Goal: Transaction & Acquisition: Purchase product/service

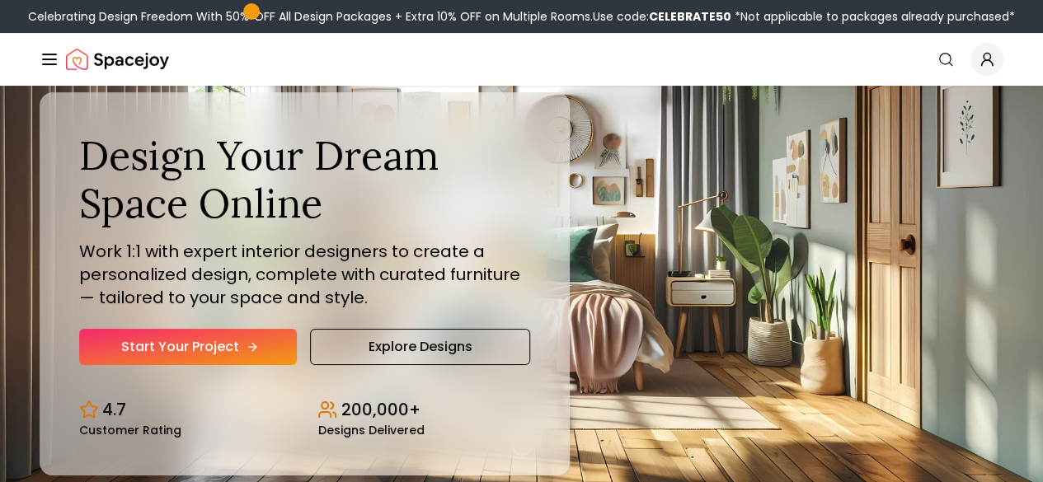
click at [115, 365] on link "Start Your Project" at bounding box center [188, 347] width 218 height 36
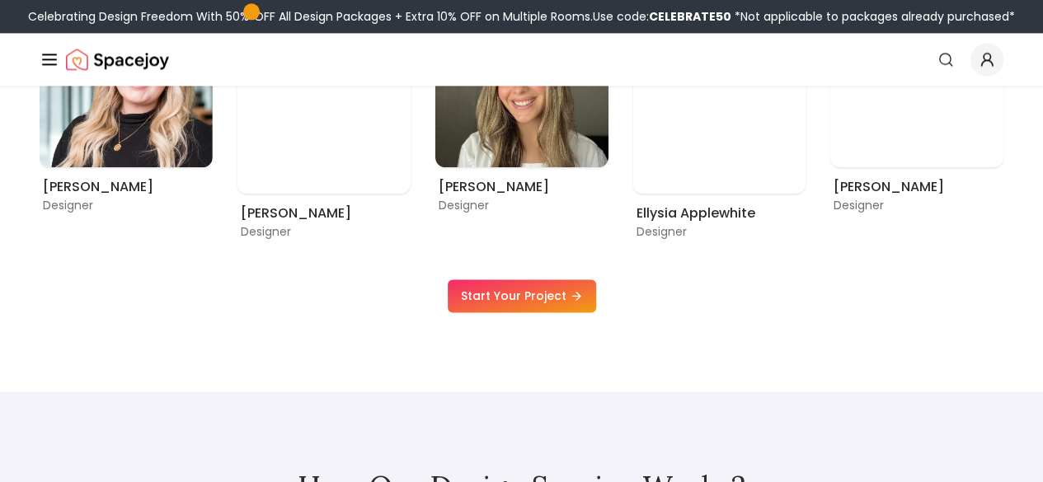
scroll to position [977, 0]
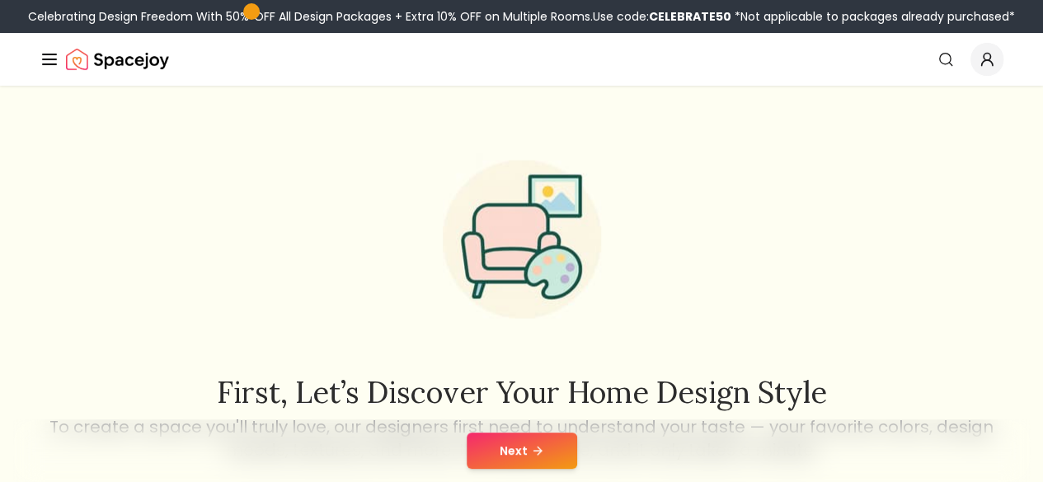
click at [516, 462] on button "Next" at bounding box center [522, 451] width 110 height 36
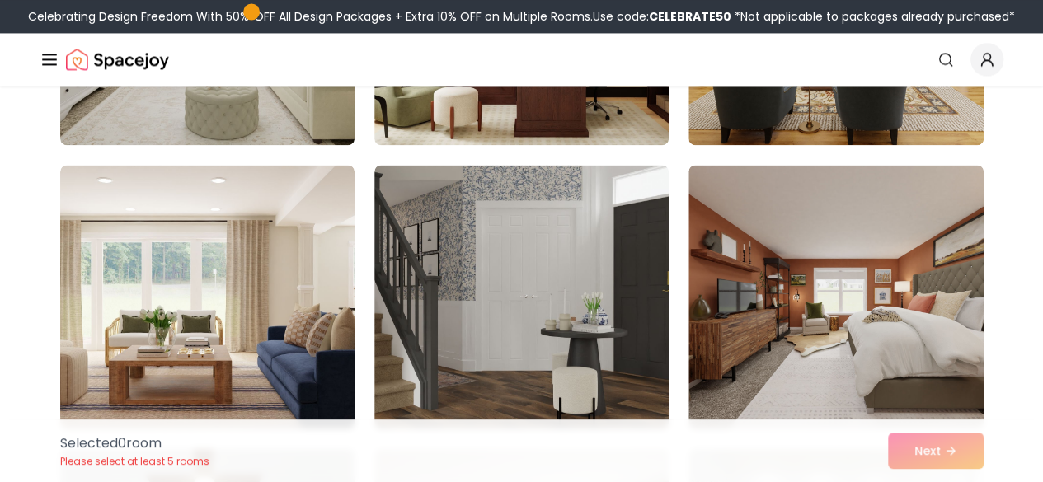
scroll to position [1193, 0]
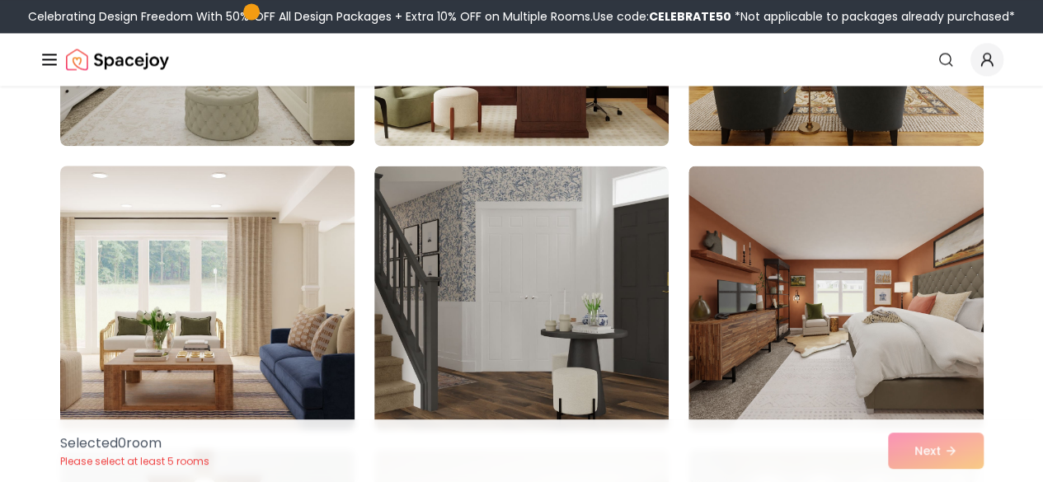
click at [317, 306] on img at bounding box center [207, 297] width 309 height 277
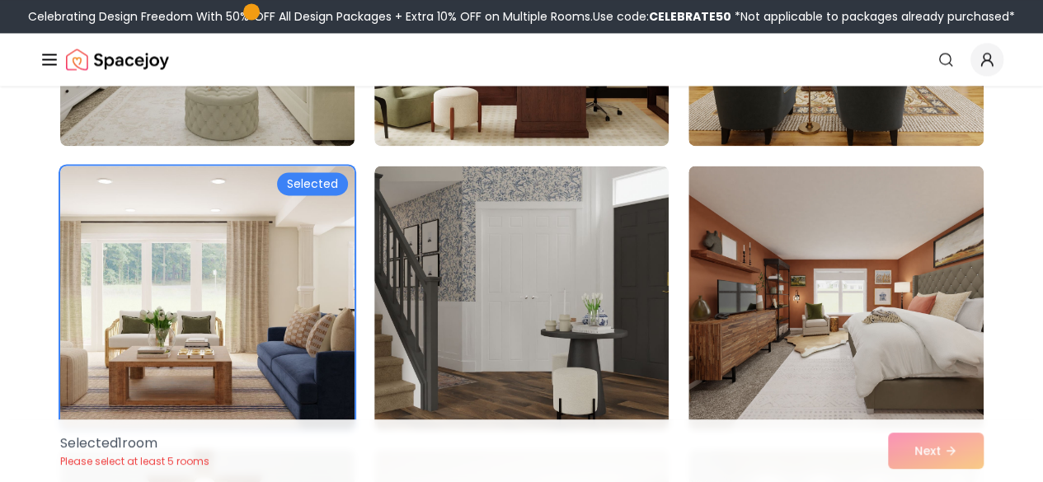
click at [925, 434] on div "Selected 1 room Please select at least 5 rooms Next" at bounding box center [522, 451] width 950 height 63
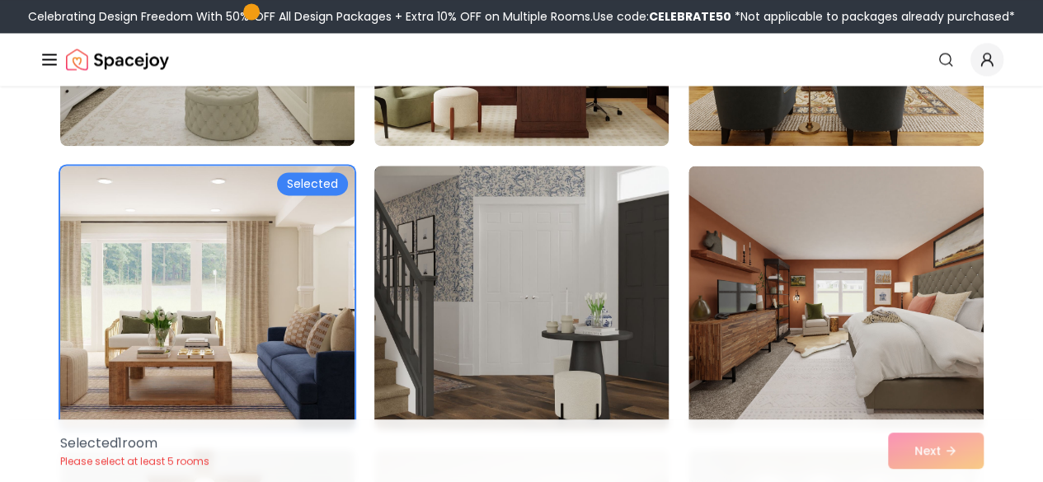
click at [556, 319] on img at bounding box center [521, 297] width 309 height 277
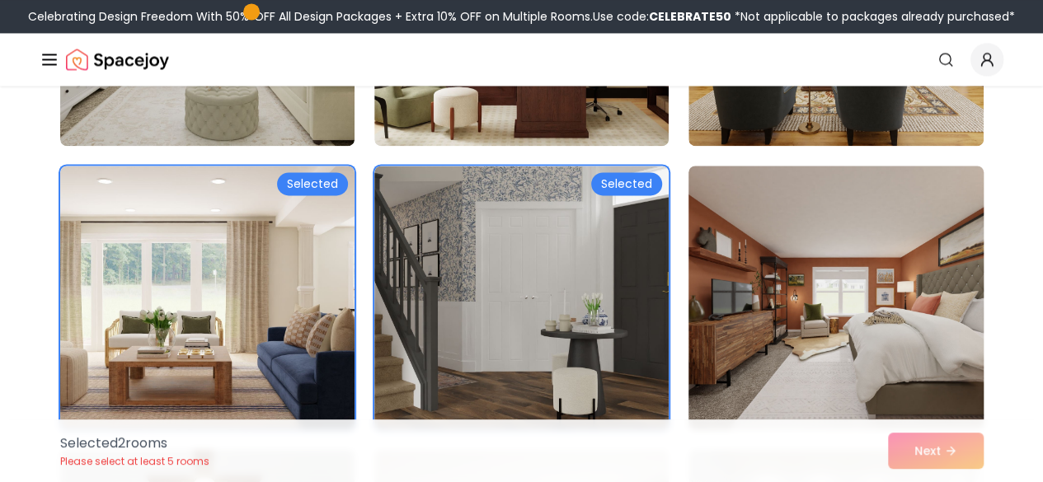
click at [903, 373] on img at bounding box center [835, 297] width 309 height 277
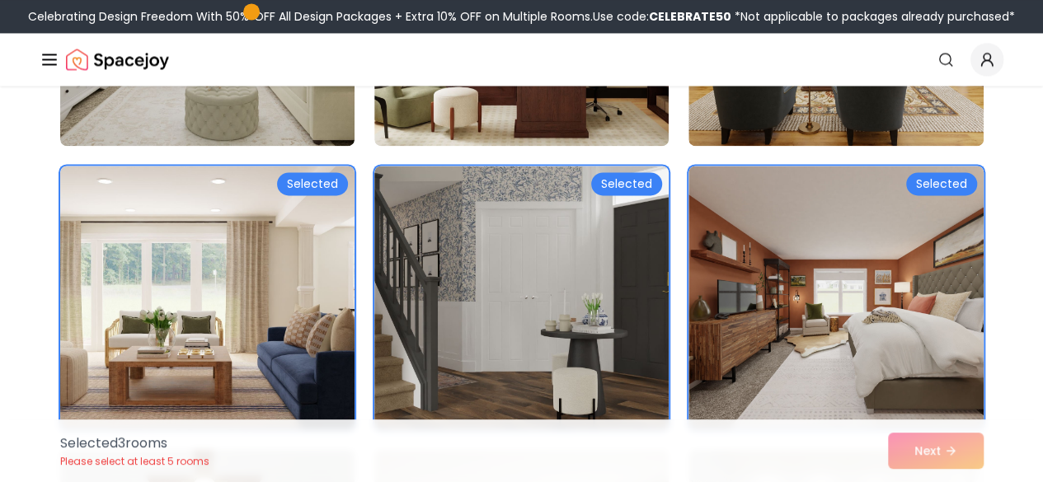
click at [911, 472] on div "Selected 3 room s Please select at least 5 rooms Next" at bounding box center [522, 451] width 950 height 63
click at [898, 453] on div "Selected 3 room s Please select at least 5 rooms Next" at bounding box center [522, 451] width 950 height 63
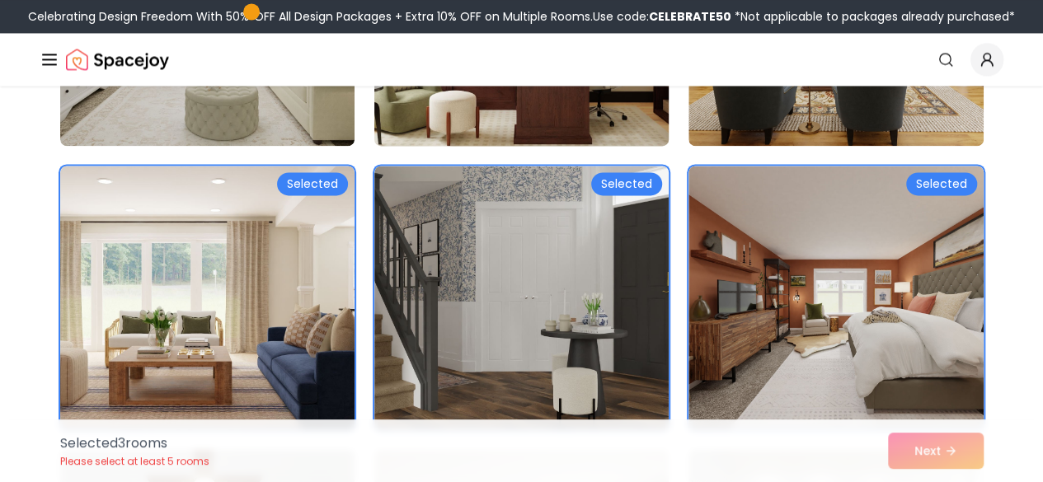
click at [577, 138] on img at bounding box center [521, 14] width 309 height 277
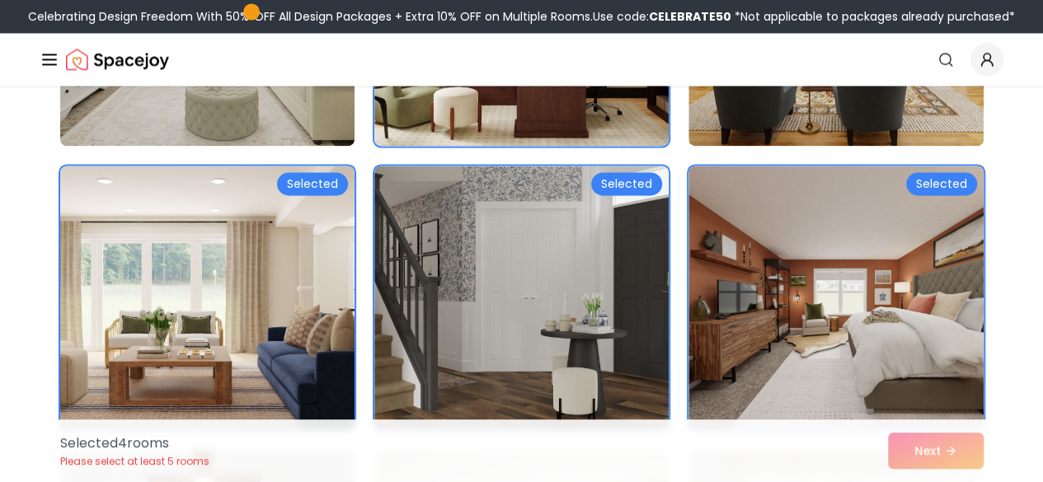
click at [853, 147] on div "Selected Selected Selected Selected" at bounding box center [521, 13] width 923 height 1965
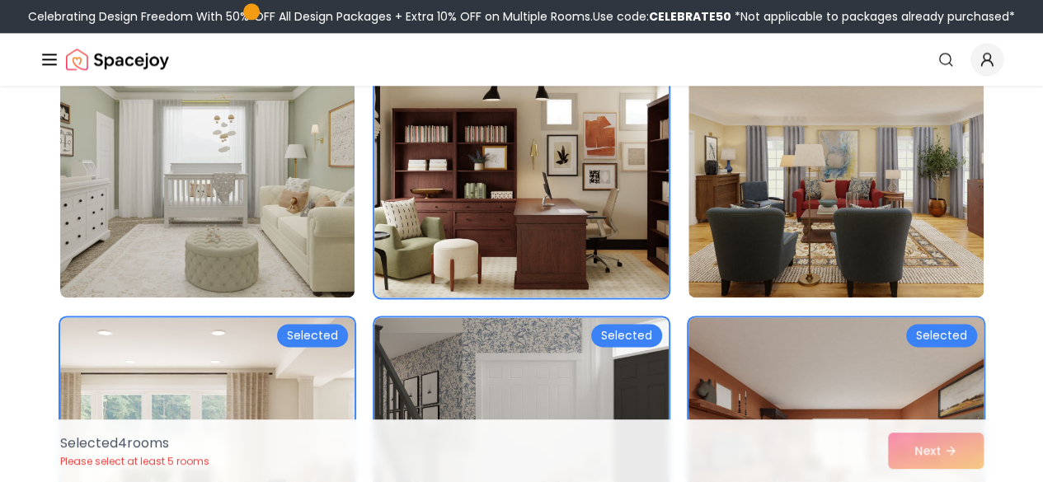
scroll to position [1040, 0]
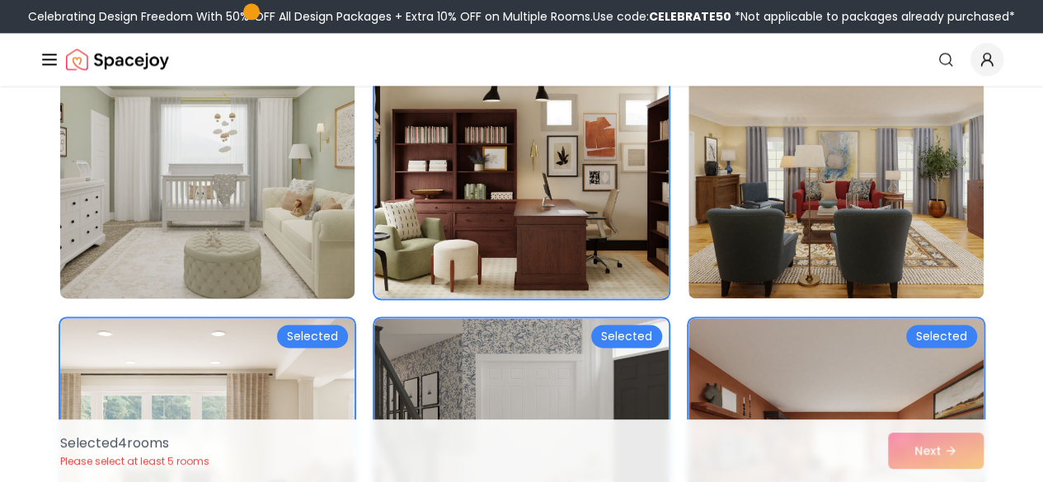
click at [185, 134] on img at bounding box center [207, 166] width 309 height 277
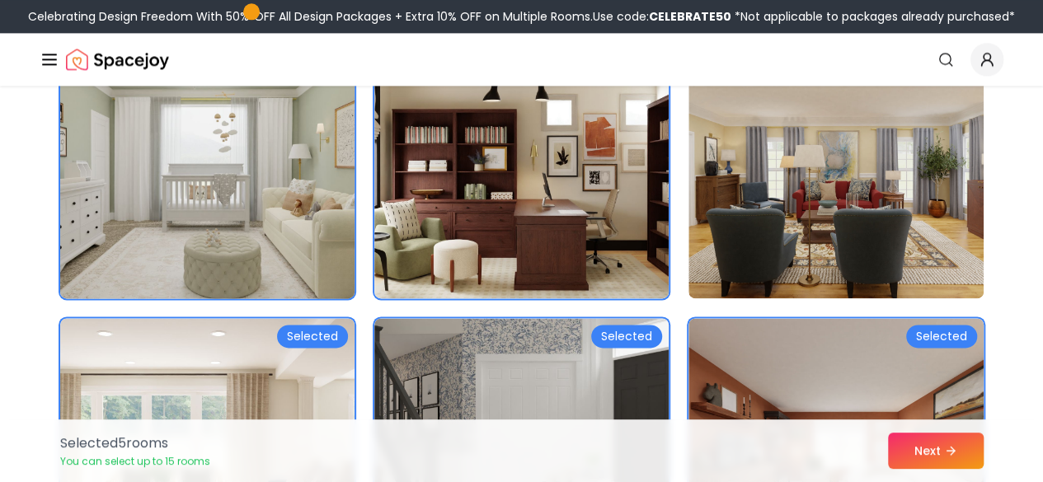
click at [122, 157] on img at bounding box center [207, 166] width 309 height 277
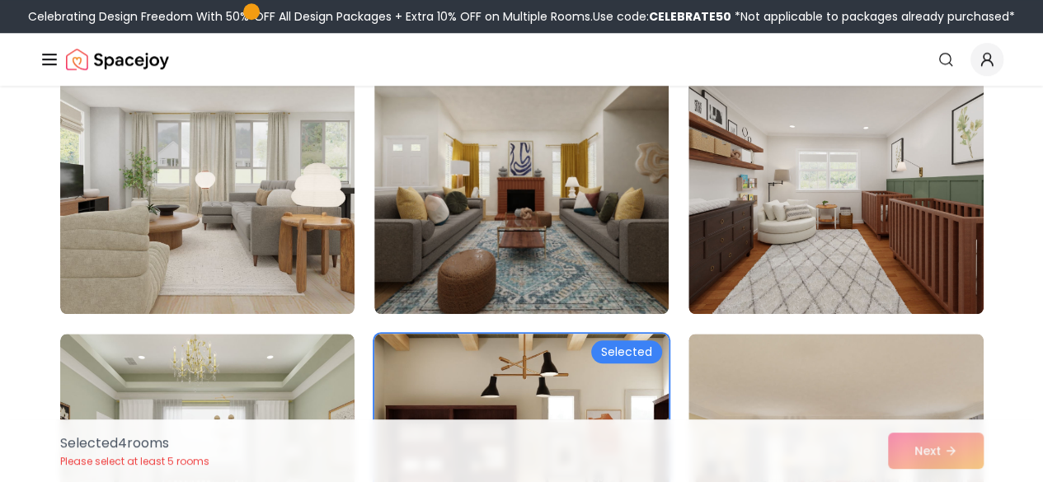
scroll to position [761, 0]
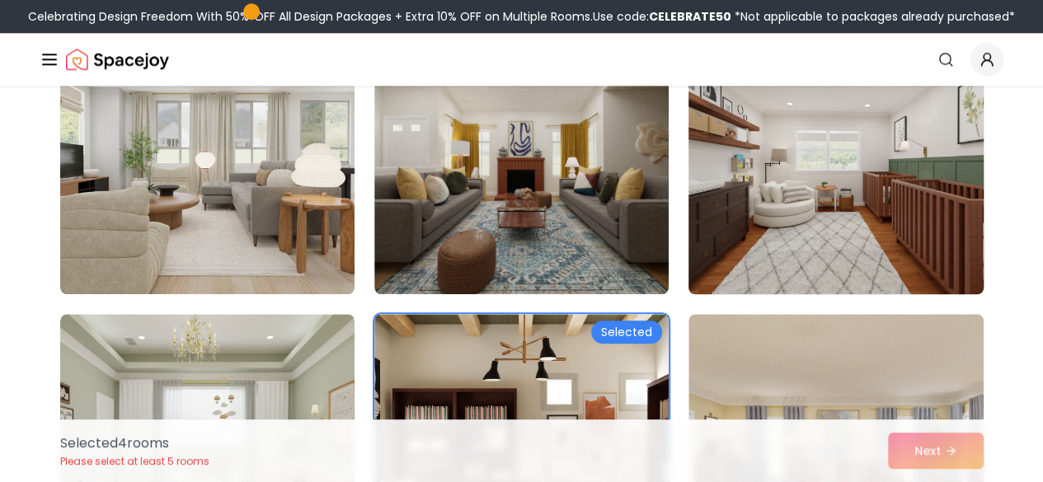
click at [838, 282] on img at bounding box center [835, 162] width 309 height 277
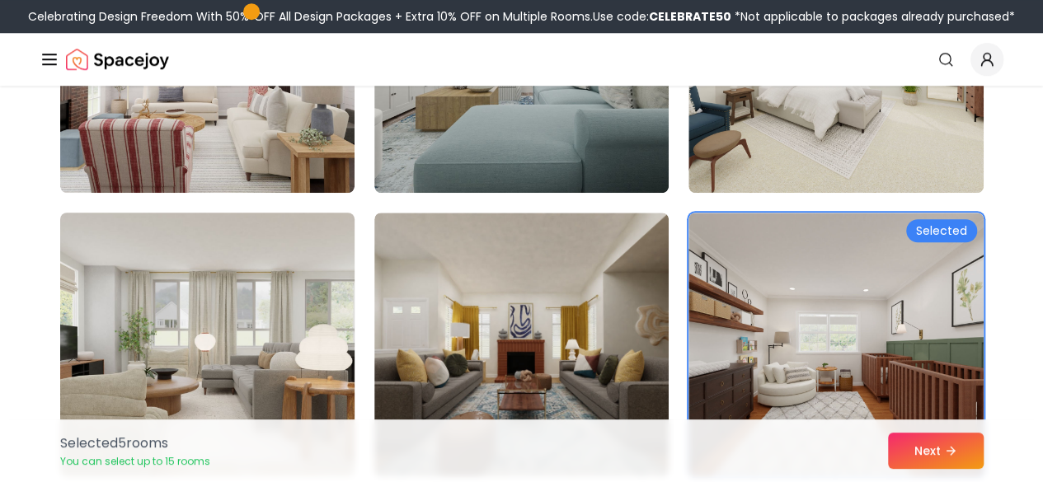
scroll to position [770, 0]
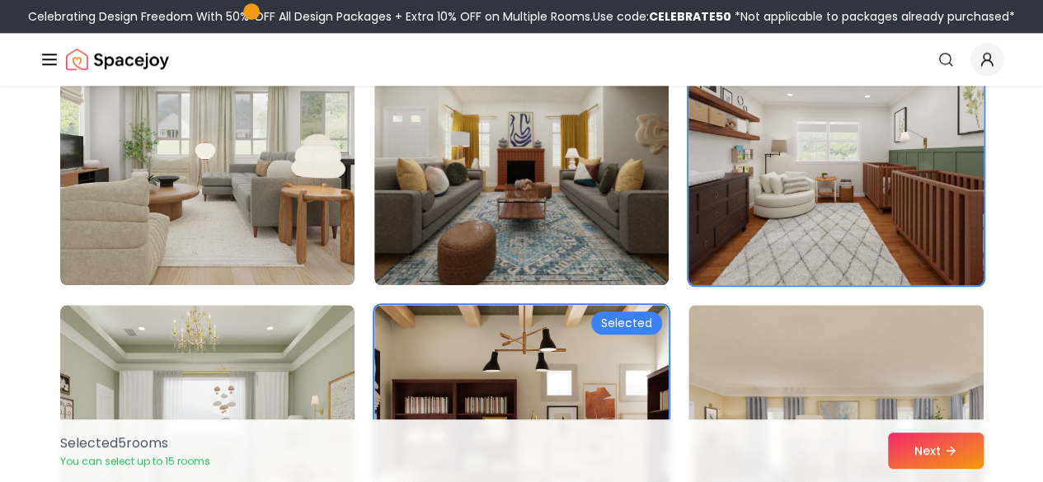
click at [885, 210] on img at bounding box center [835, 153] width 309 height 277
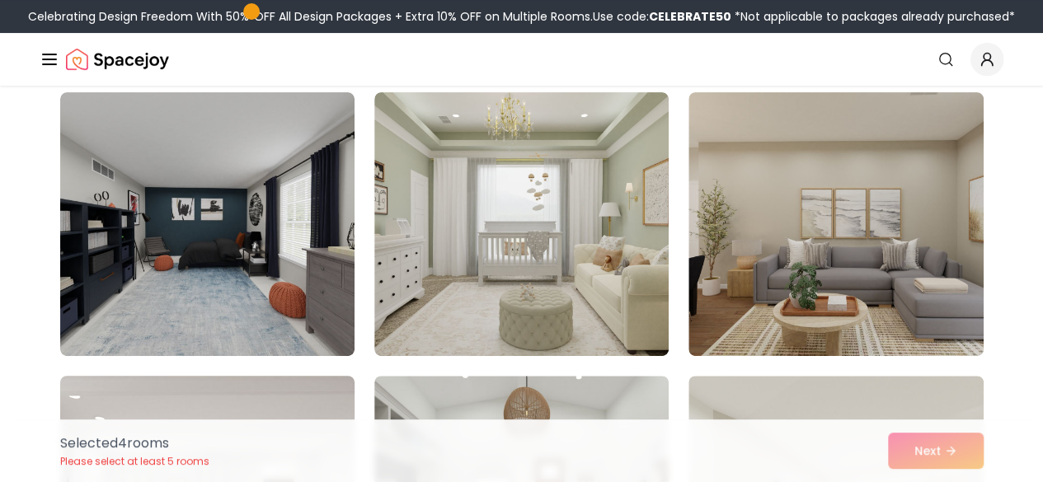
scroll to position [130, 0]
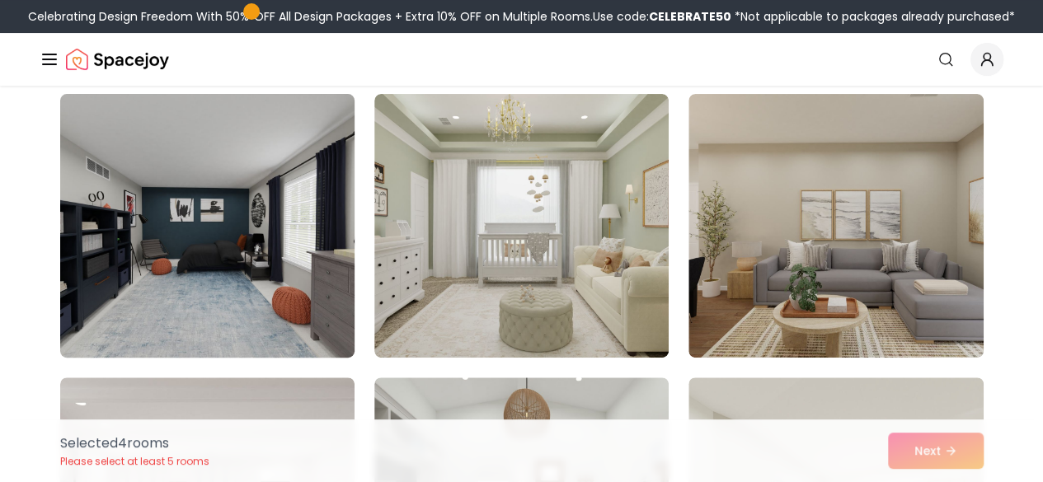
click at [147, 281] on img at bounding box center [207, 225] width 309 height 277
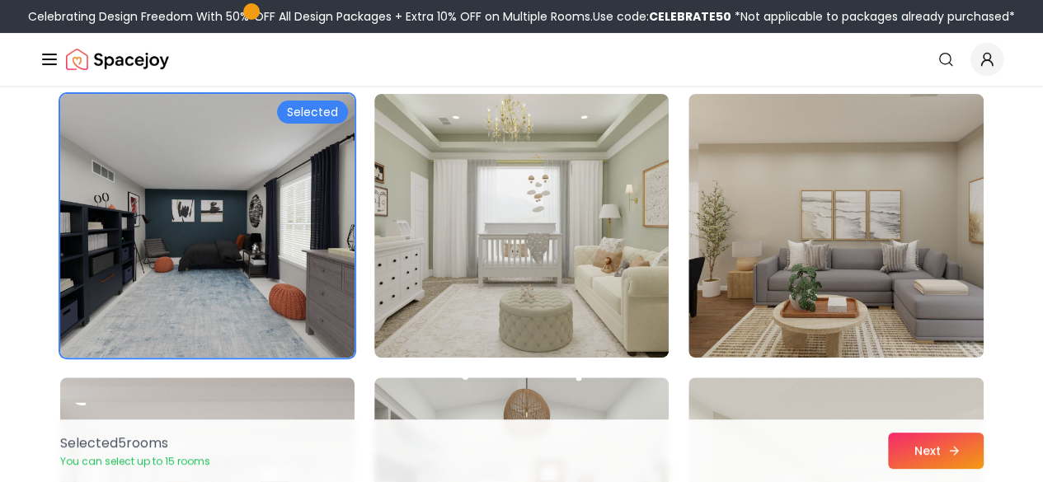
click at [956, 455] on icon at bounding box center [953, 450] width 13 height 13
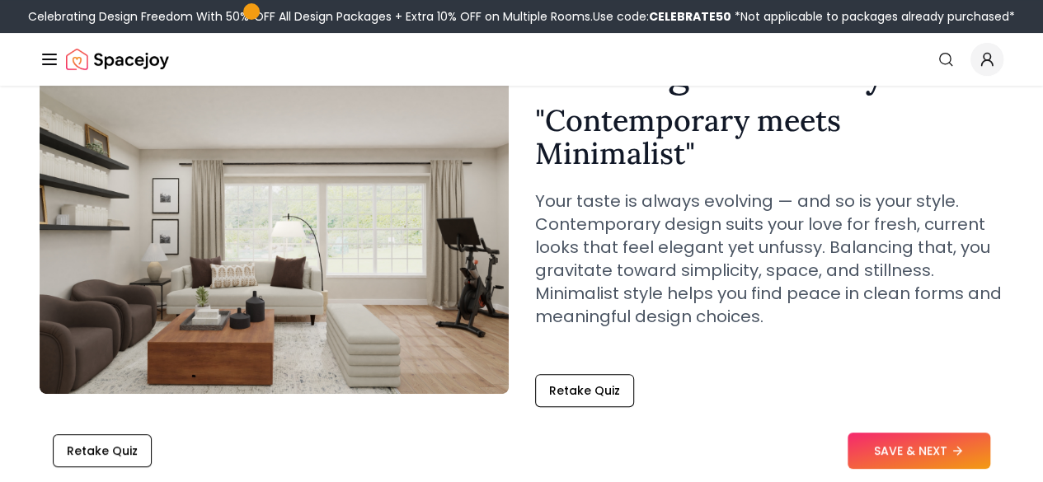
scroll to position [108, 0]
click at [593, 393] on button "Retake Quiz" at bounding box center [584, 389] width 99 height 33
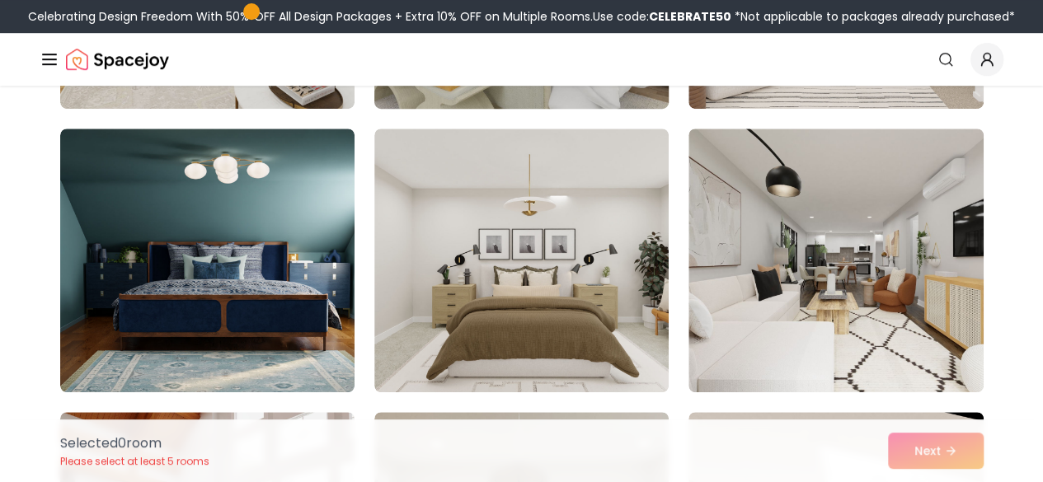
scroll to position [387, 0]
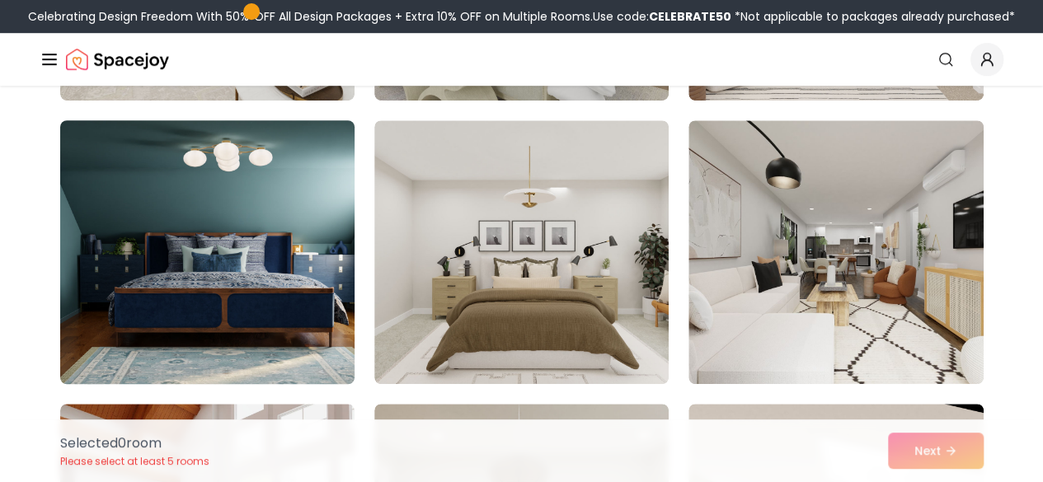
click at [263, 312] on img at bounding box center [207, 252] width 309 height 277
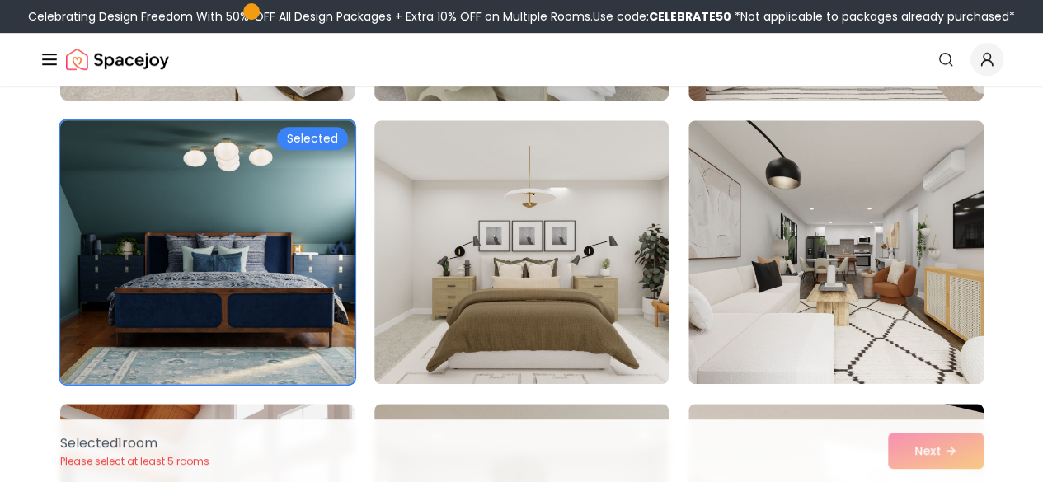
click at [263, 312] on img at bounding box center [207, 252] width 309 height 277
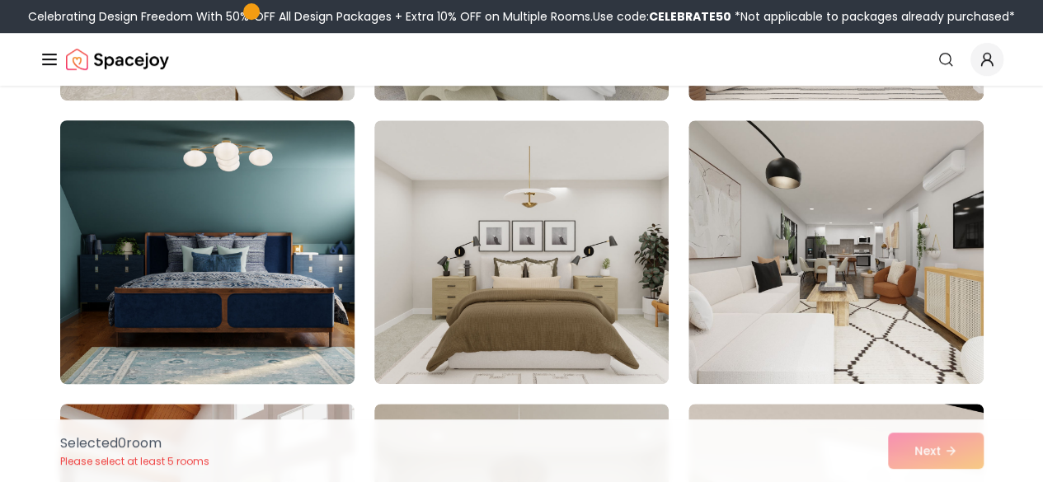
click at [269, 311] on img at bounding box center [207, 252] width 309 height 277
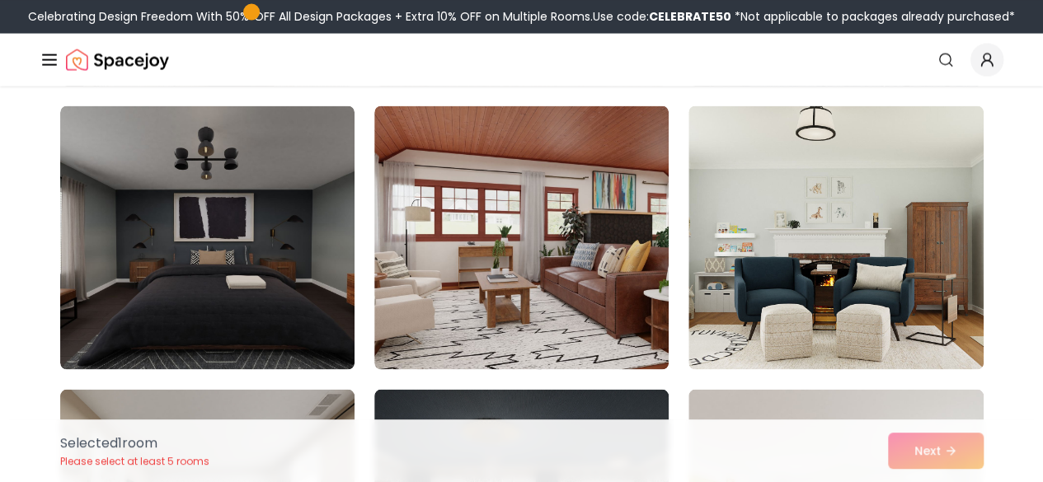
scroll to position [1536, 0]
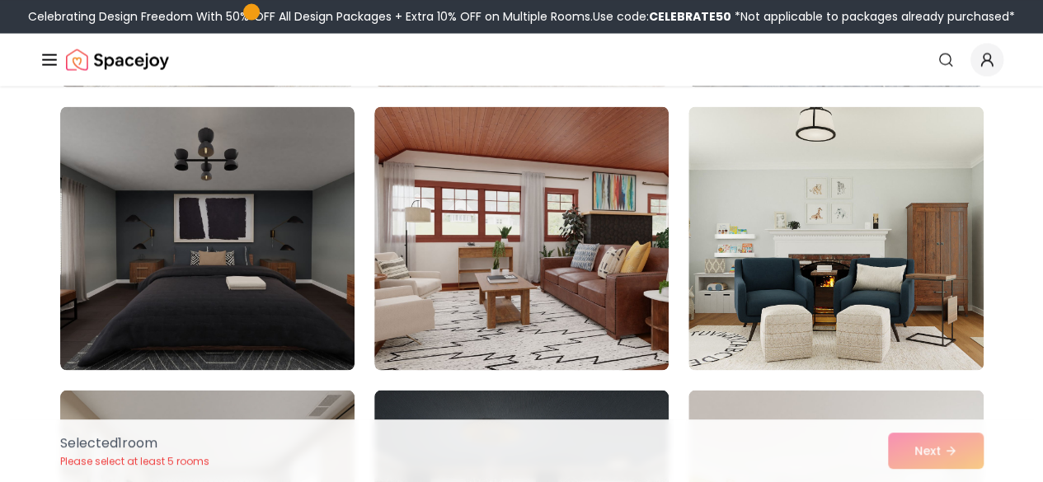
click at [279, 312] on img at bounding box center [207, 238] width 294 height 264
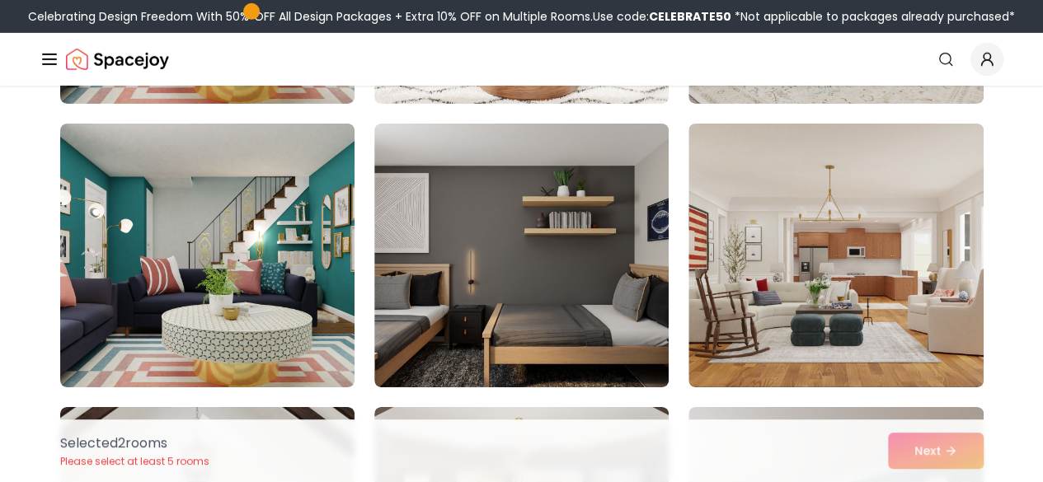
scroll to position [2653, 0]
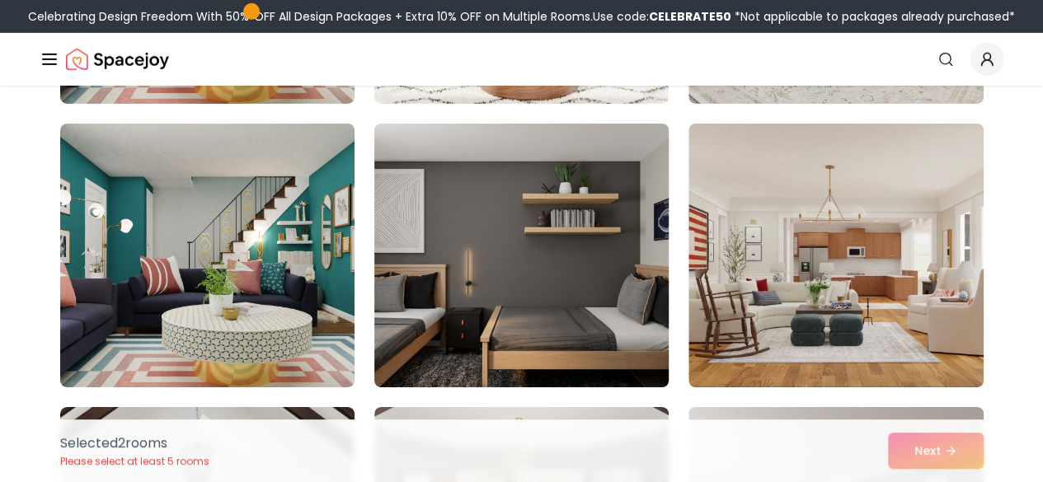
click at [573, 345] on img at bounding box center [521, 255] width 309 height 277
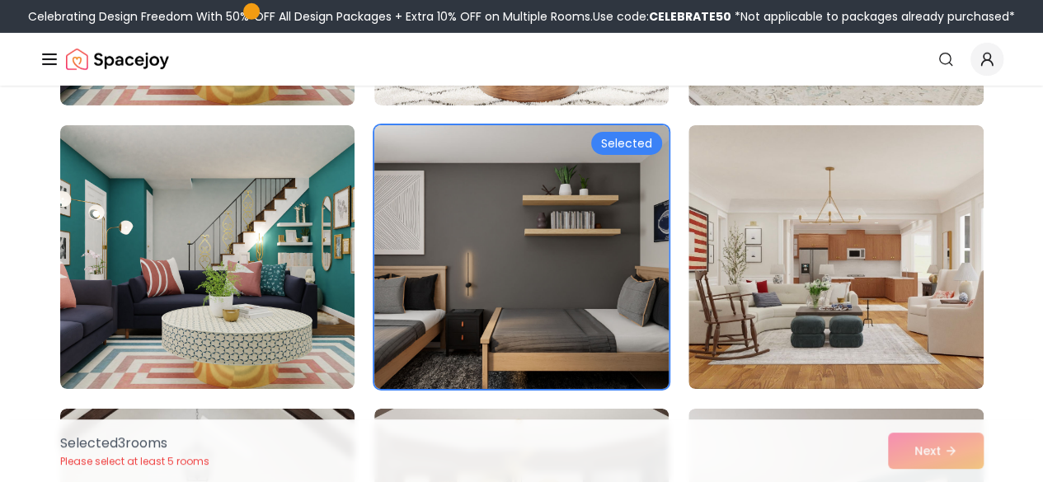
scroll to position [2648, 0]
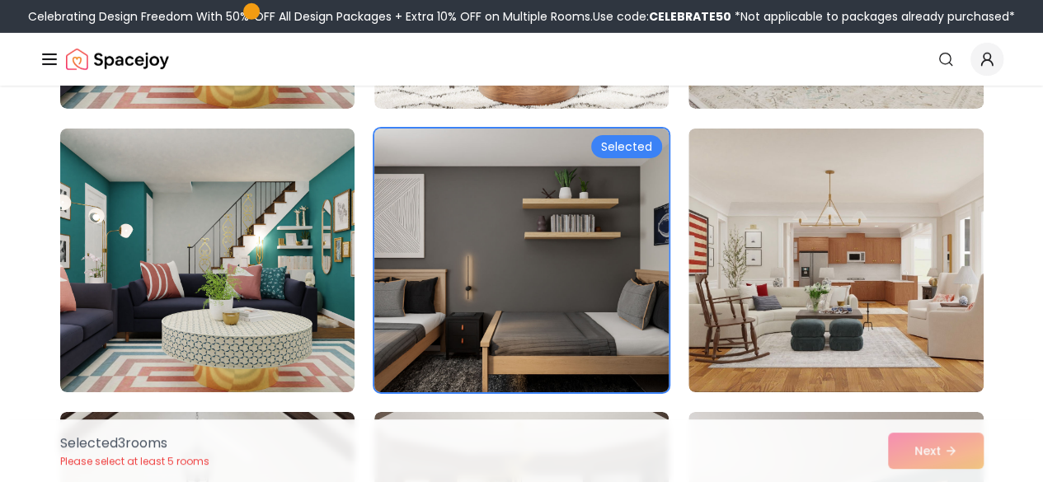
click at [600, 346] on img at bounding box center [521, 260] width 309 height 277
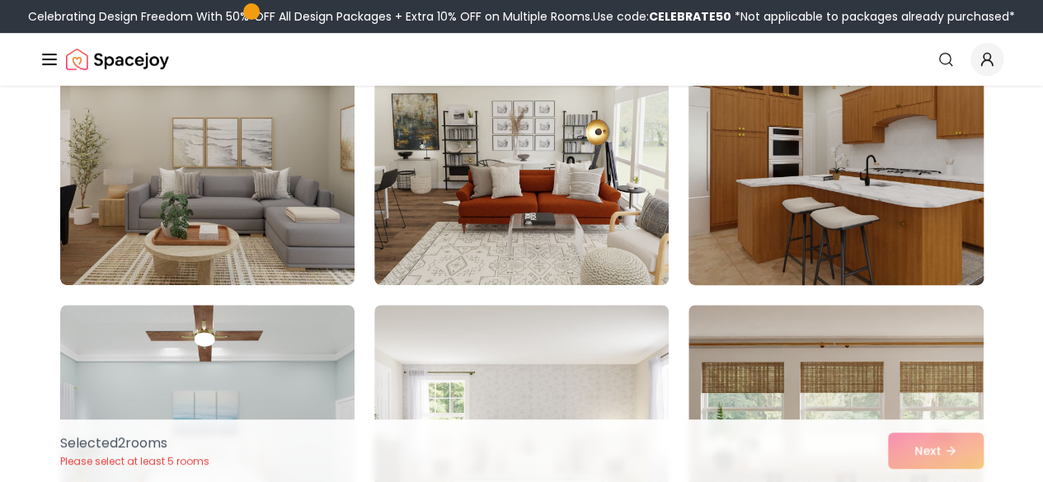
click at [753, 243] on img at bounding box center [835, 153] width 309 height 277
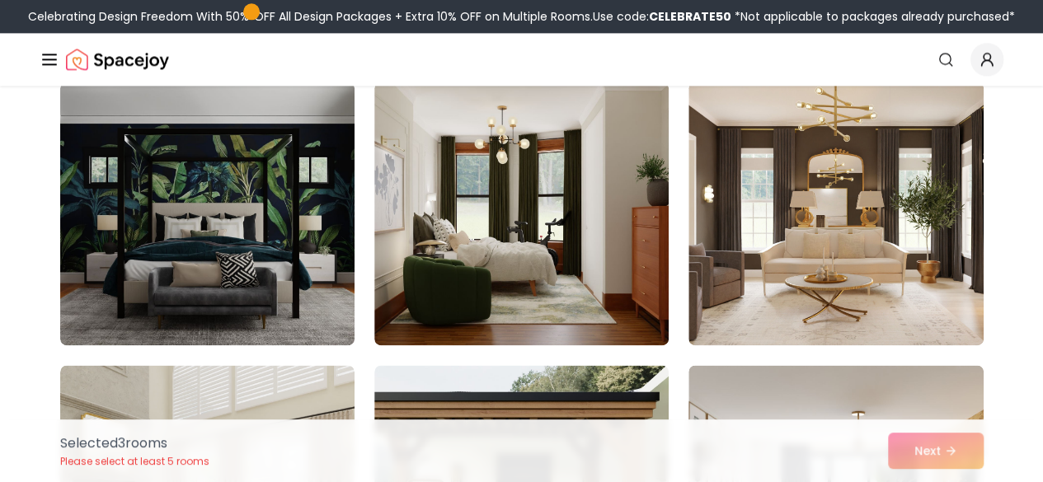
scroll to position [4114, 0]
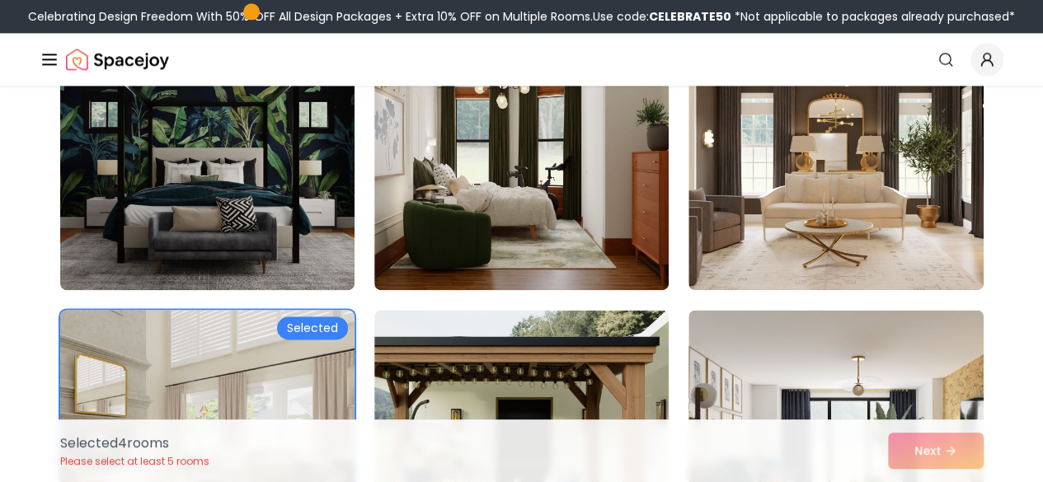
click at [298, 351] on img at bounding box center [207, 441] width 309 height 277
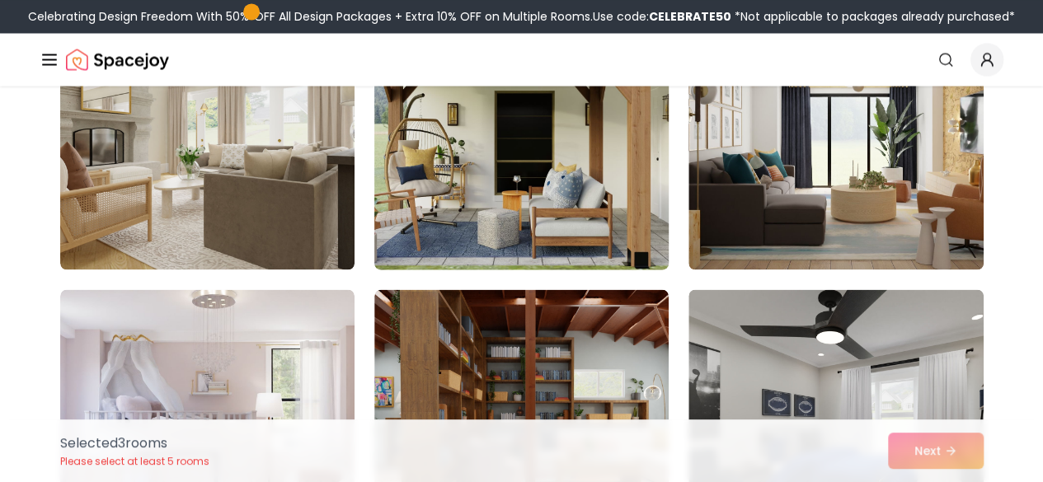
click at [557, 256] on img at bounding box center [521, 137] width 309 height 277
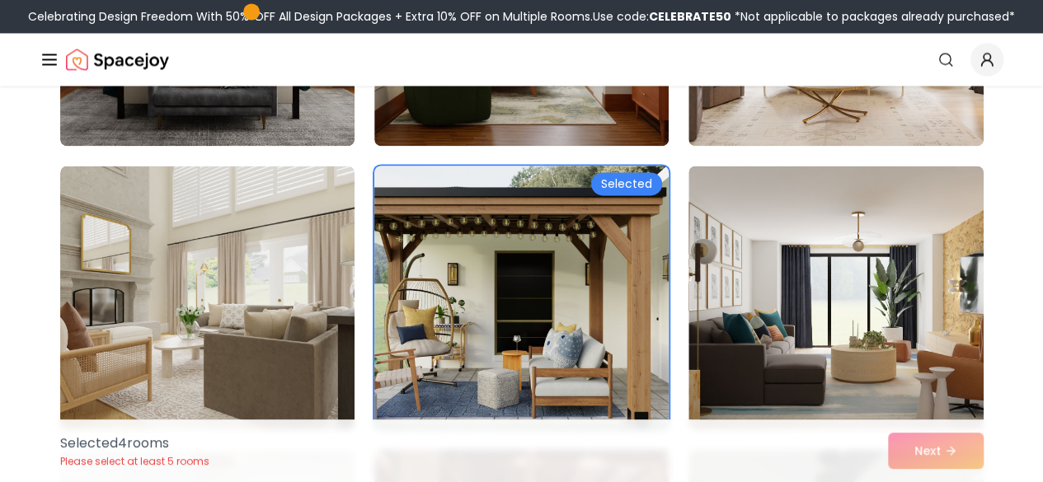
scroll to position [4313, 0]
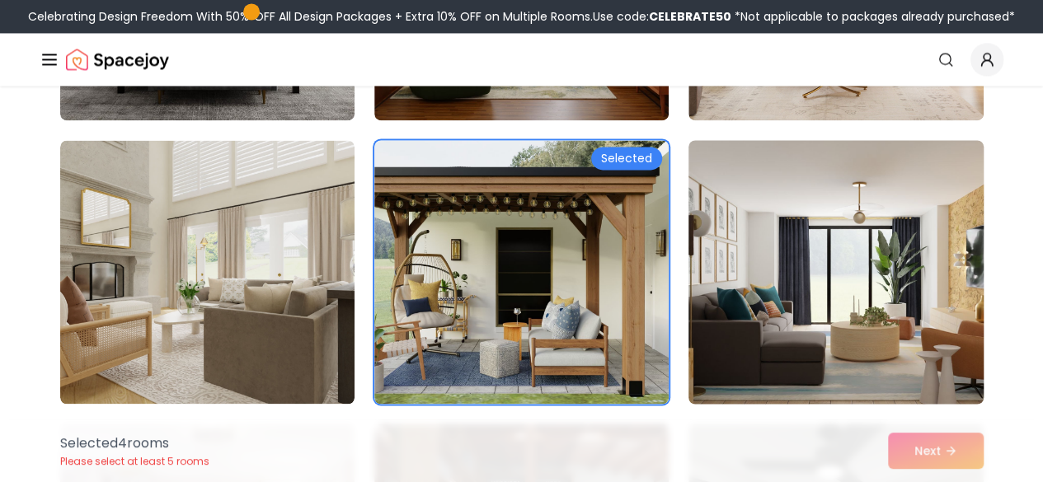
click at [877, 361] on img at bounding box center [835, 272] width 309 height 277
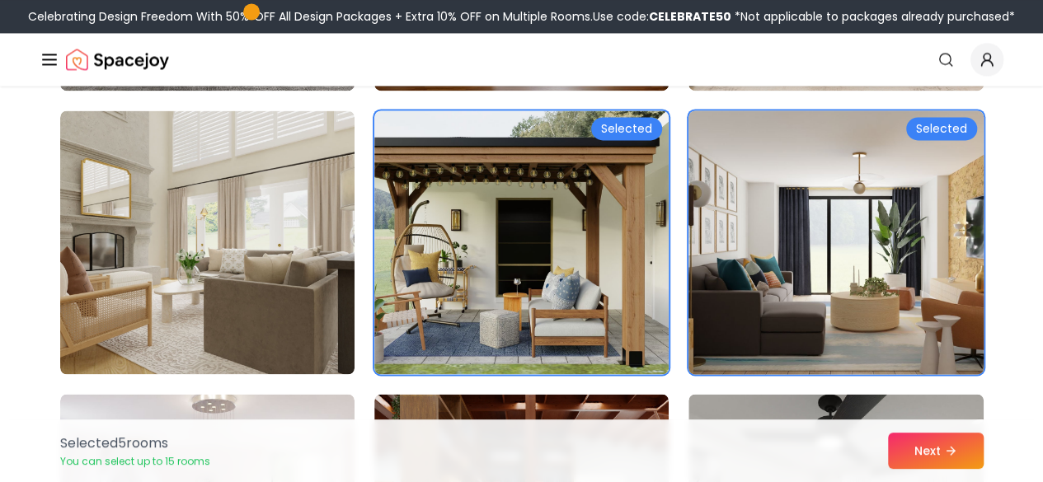
click at [937, 315] on img at bounding box center [835, 242] width 309 height 277
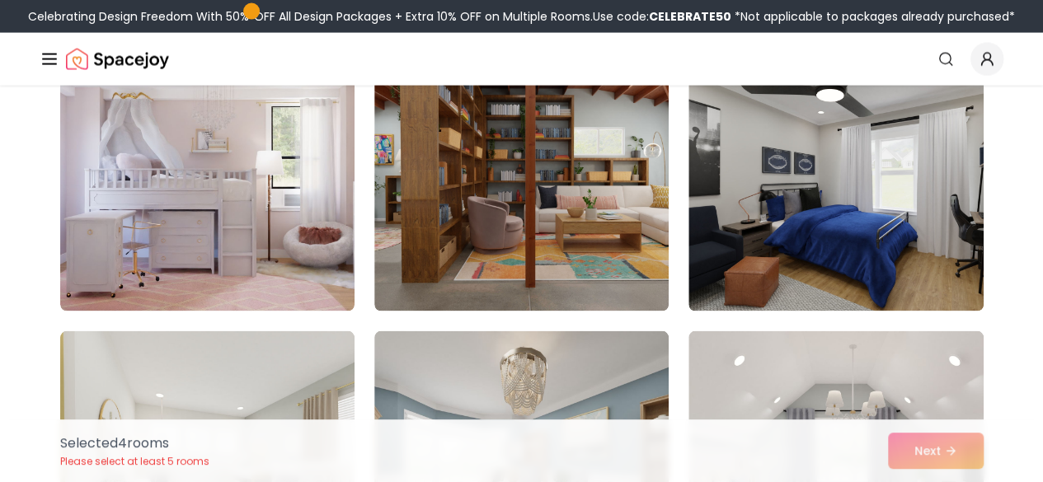
scroll to position [4709, 0]
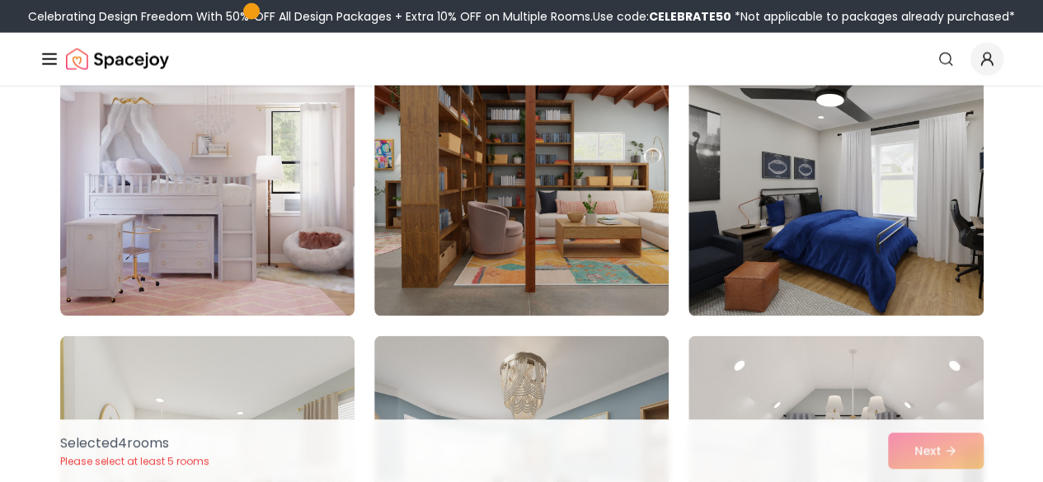
click at [937, 256] on img at bounding box center [835, 185] width 294 height 264
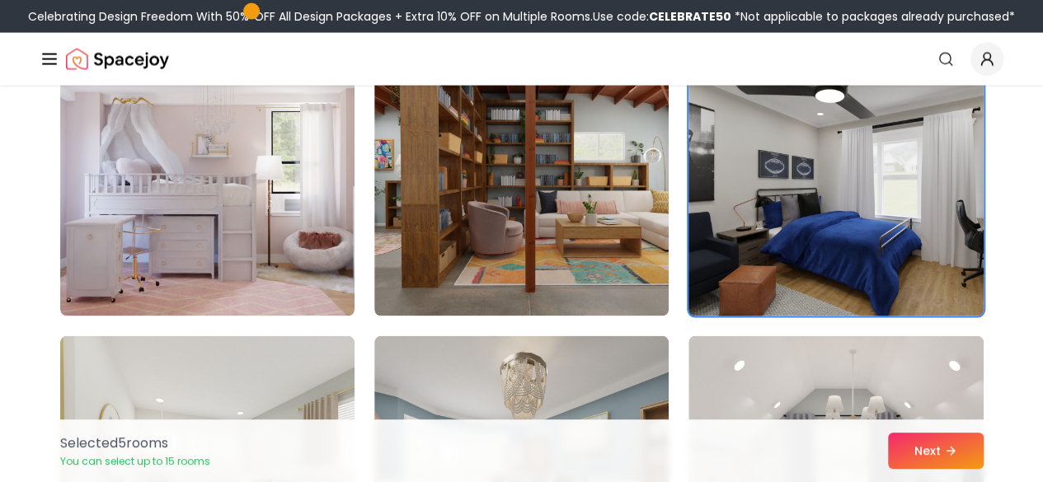
click at [928, 277] on img at bounding box center [835, 184] width 309 height 277
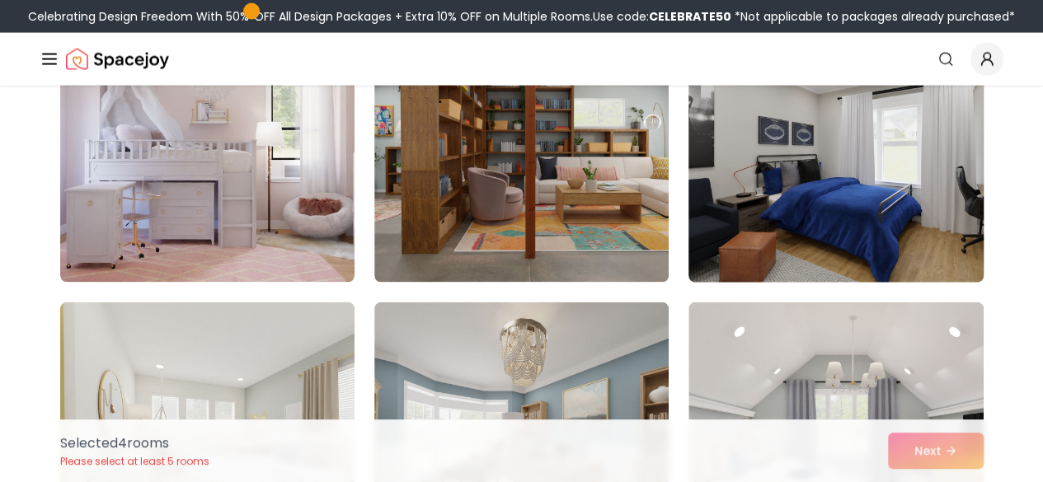
click at [950, 249] on img at bounding box center [835, 150] width 309 height 277
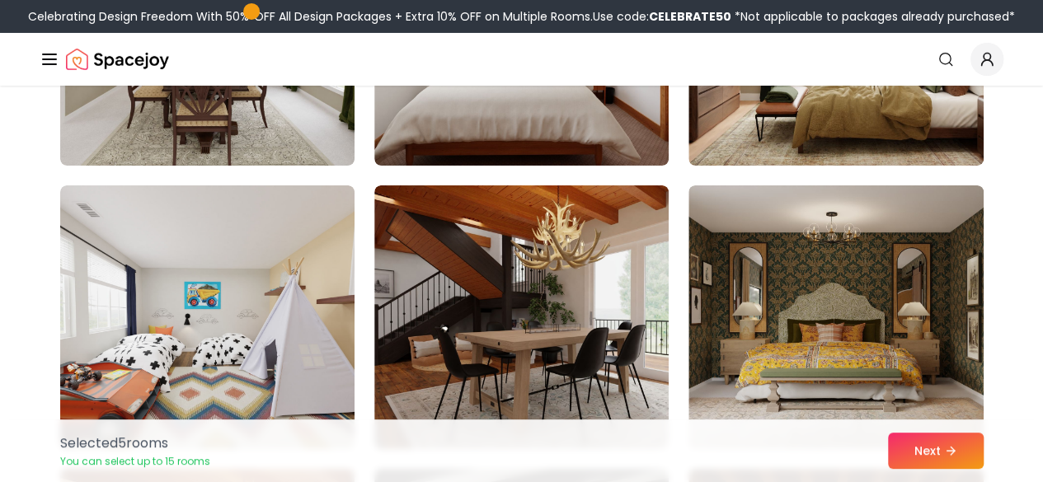
scroll to position [6002, 0]
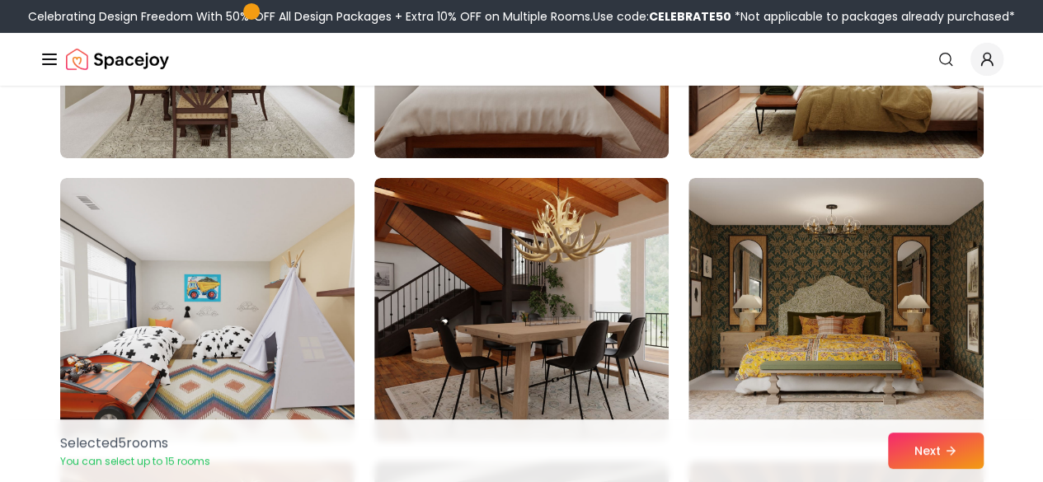
click at [593, 373] on img at bounding box center [521, 310] width 294 height 264
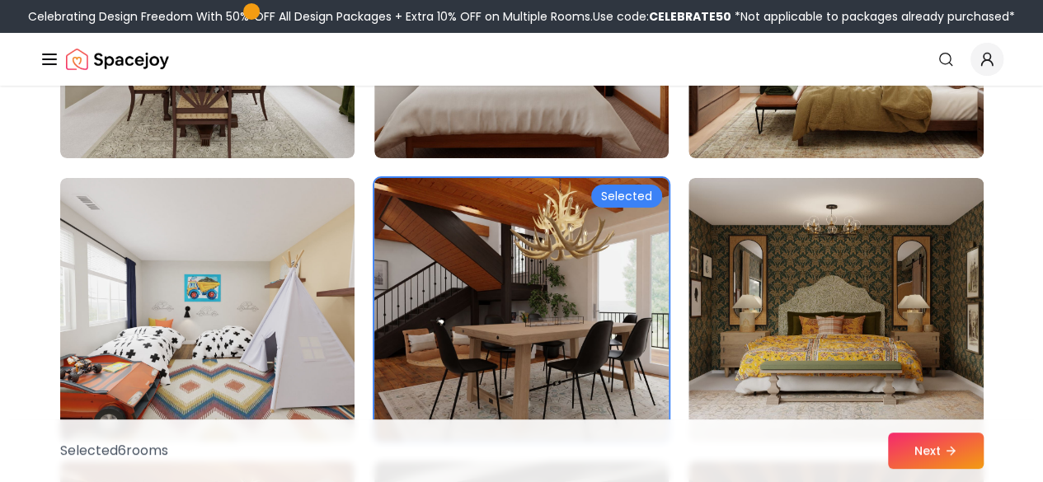
click at [515, 350] on img at bounding box center [521, 309] width 309 height 277
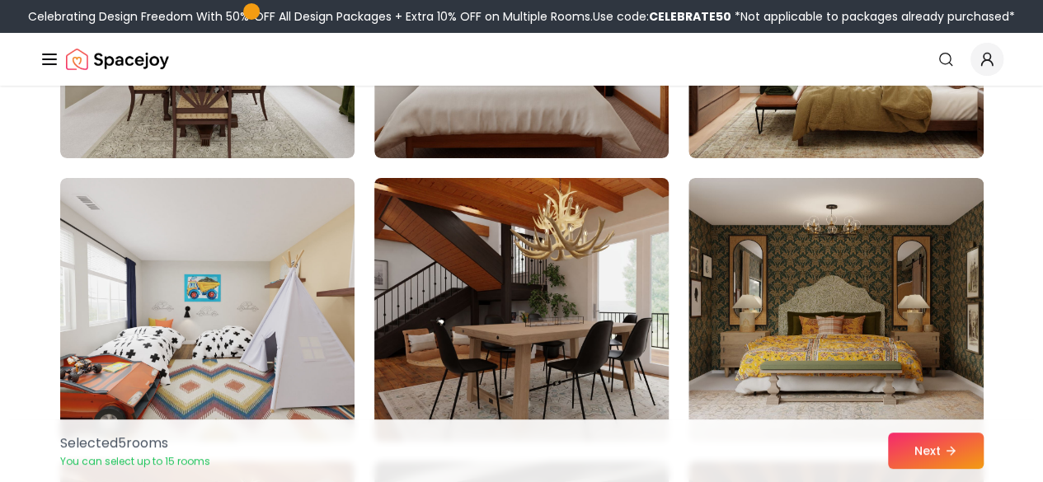
click at [576, 338] on img at bounding box center [521, 309] width 309 height 277
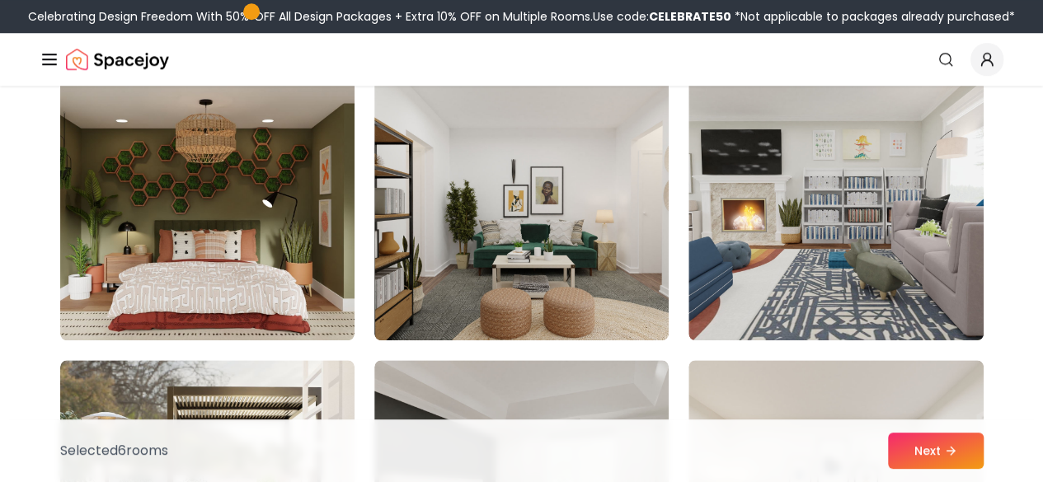
scroll to position [6966, 0]
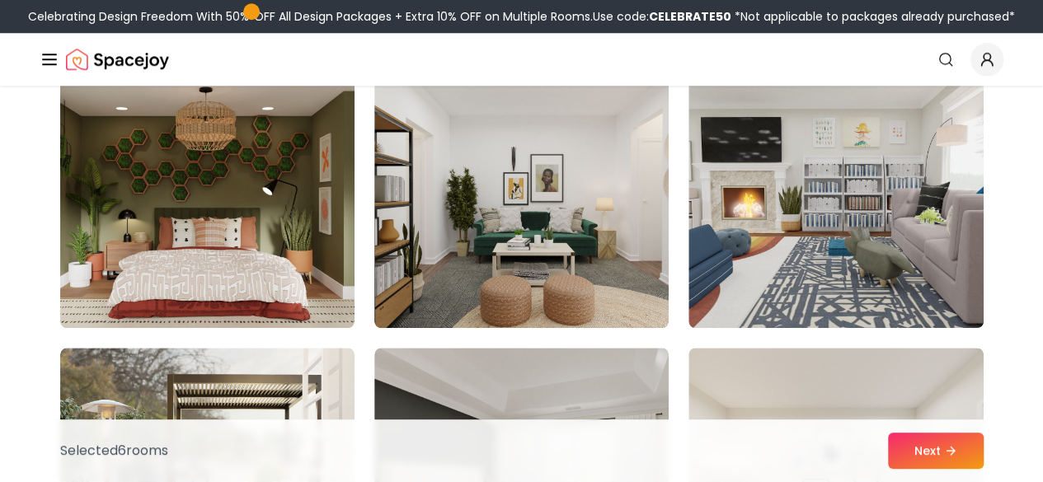
click at [965, 267] on img at bounding box center [835, 196] width 294 height 264
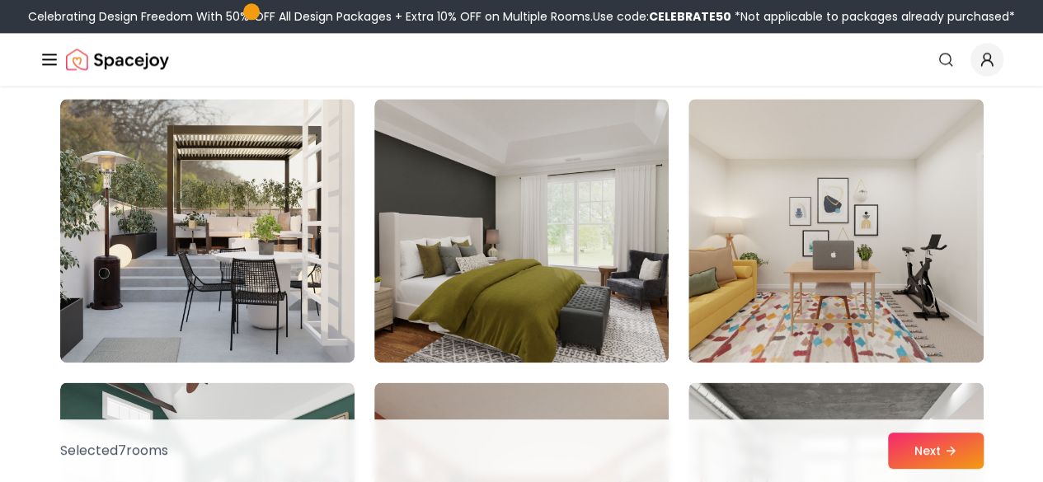
scroll to position [7230, 0]
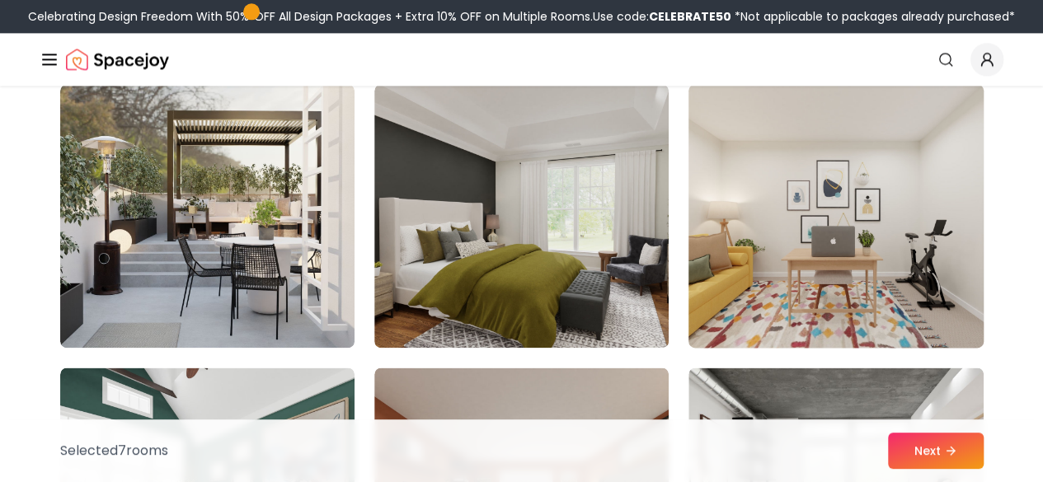
click at [941, 225] on img at bounding box center [835, 215] width 309 height 277
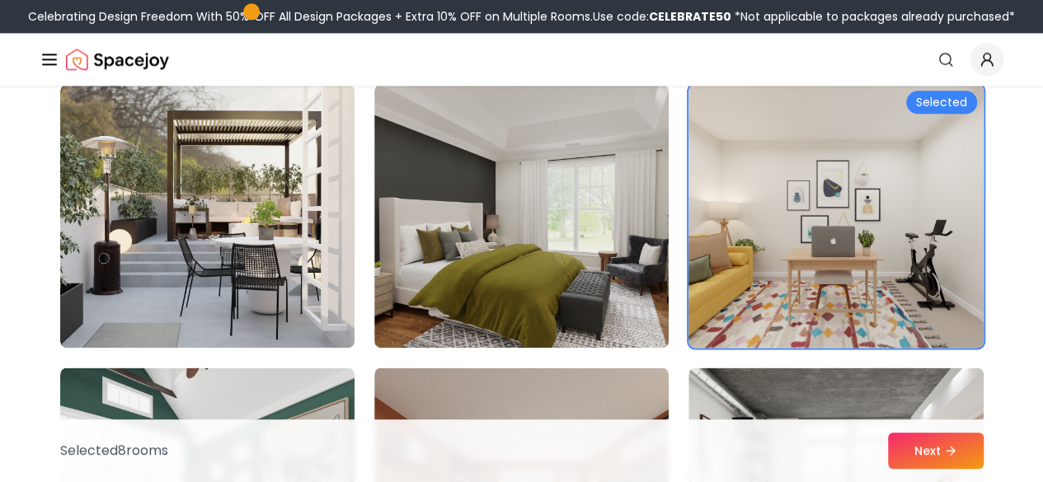
click at [927, 232] on img at bounding box center [835, 215] width 309 height 277
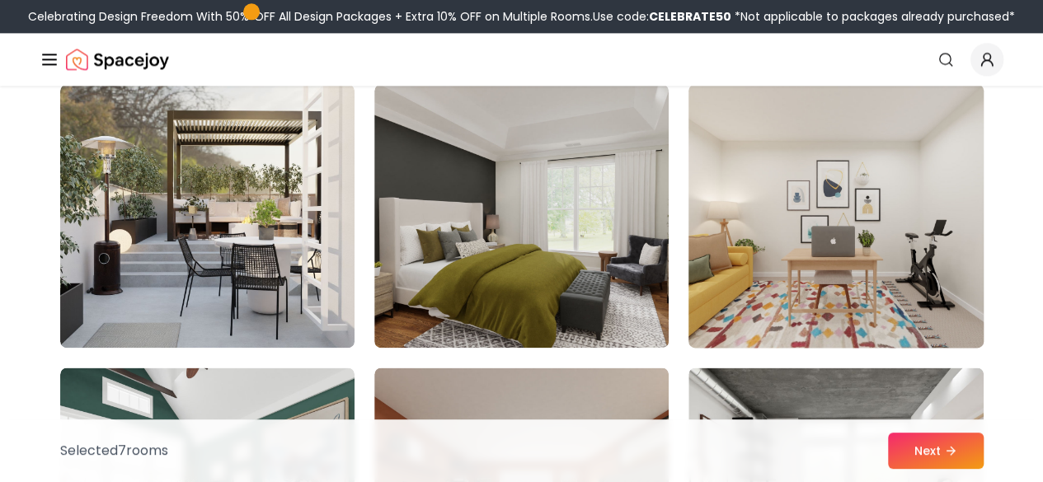
click at [927, 268] on img at bounding box center [835, 215] width 309 height 277
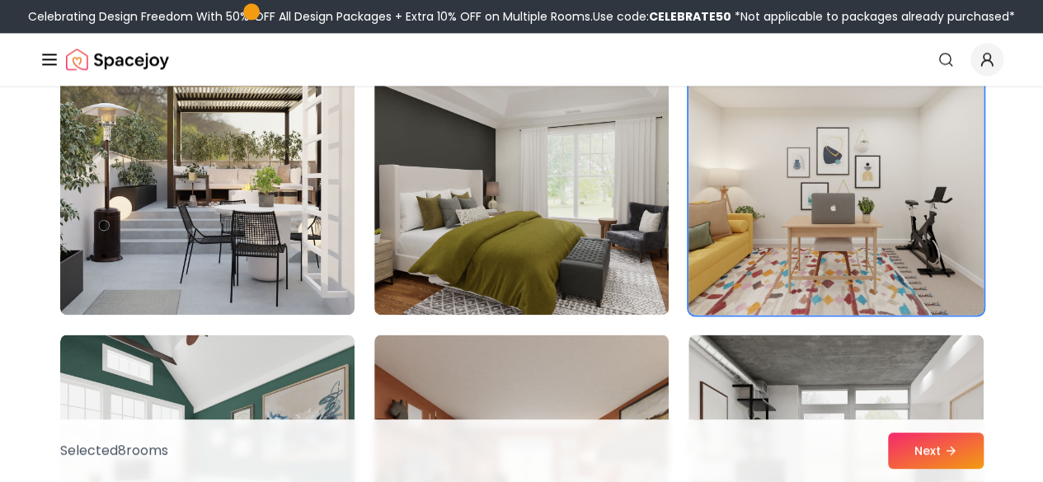
scroll to position [7258, 0]
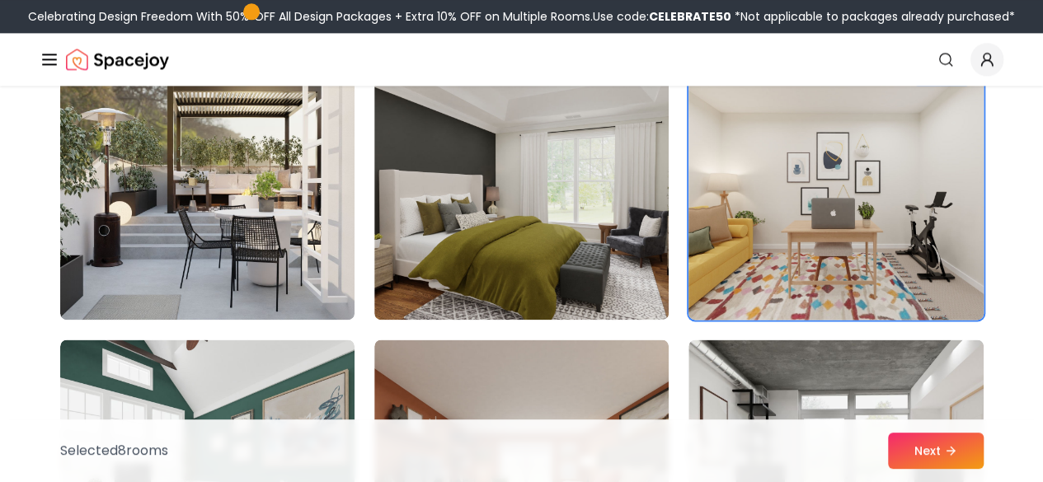
click at [955, 277] on img at bounding box center [835, 187] width 309 height 277
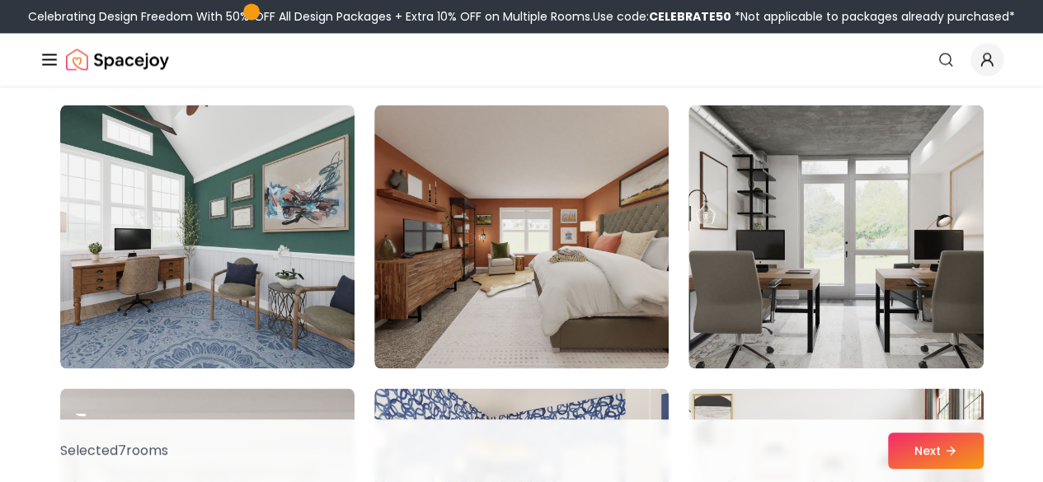
scroll to position [7509, 0]
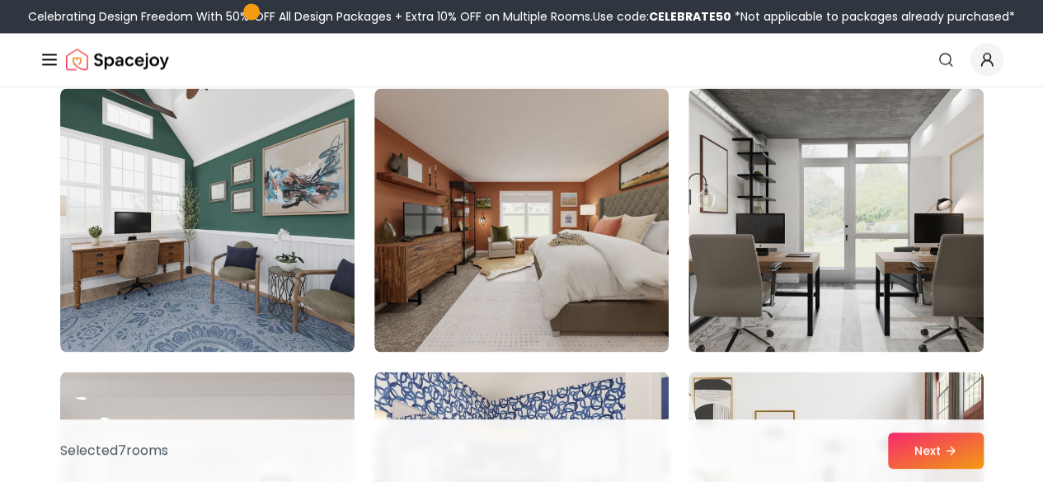
click at [908, 340] on img at bounding box center [835, 220] width 294 height 264
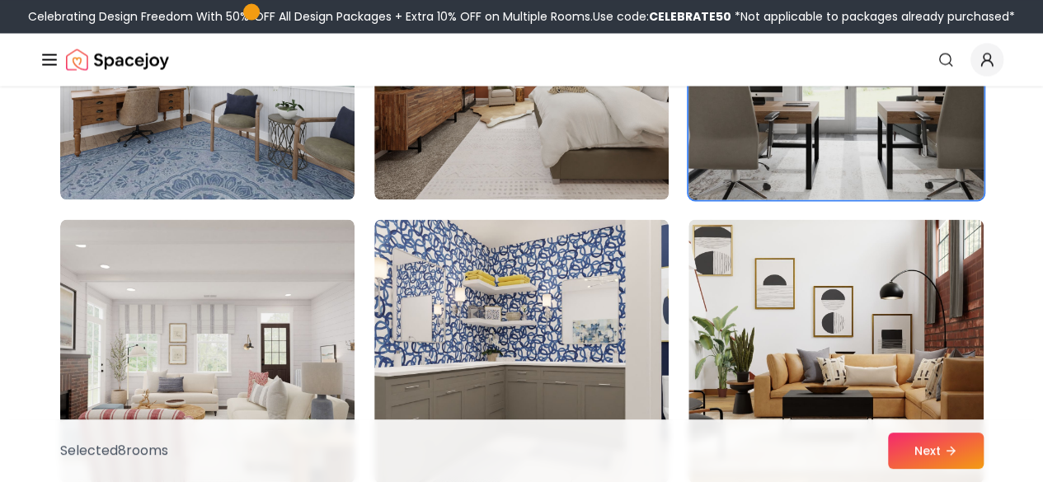
scroll to position [7725, 0]
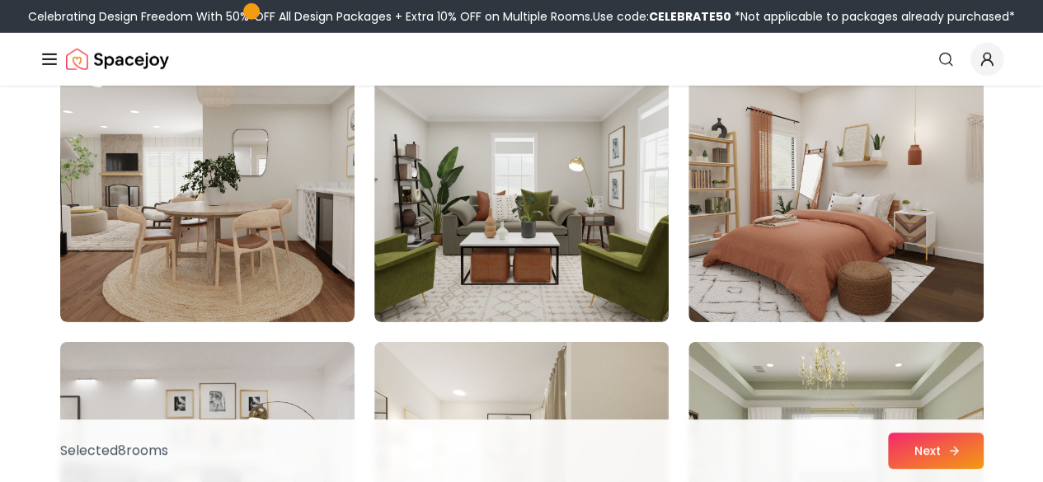
click at [966, 457] on button "Next" at bounding box center [936, 451] width 96 height 36
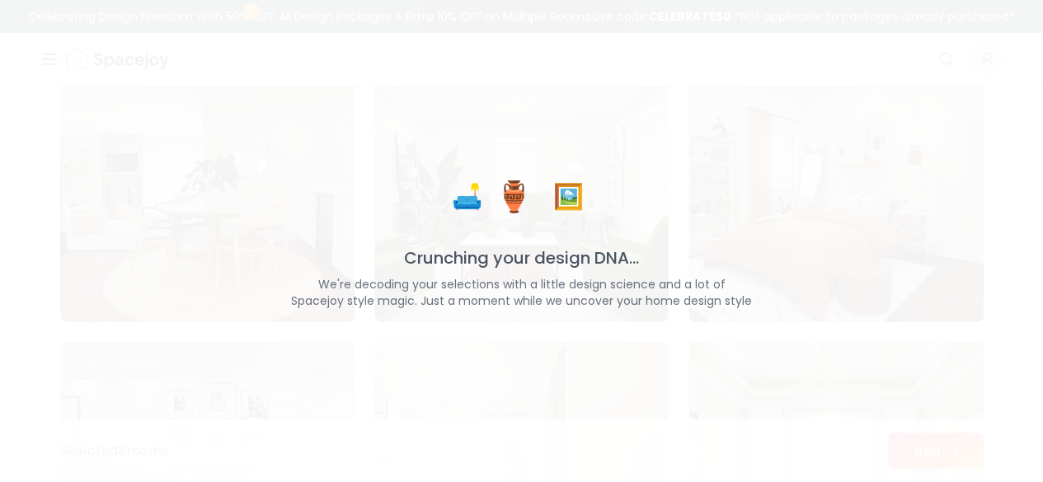
scroll to position [8673, 0]
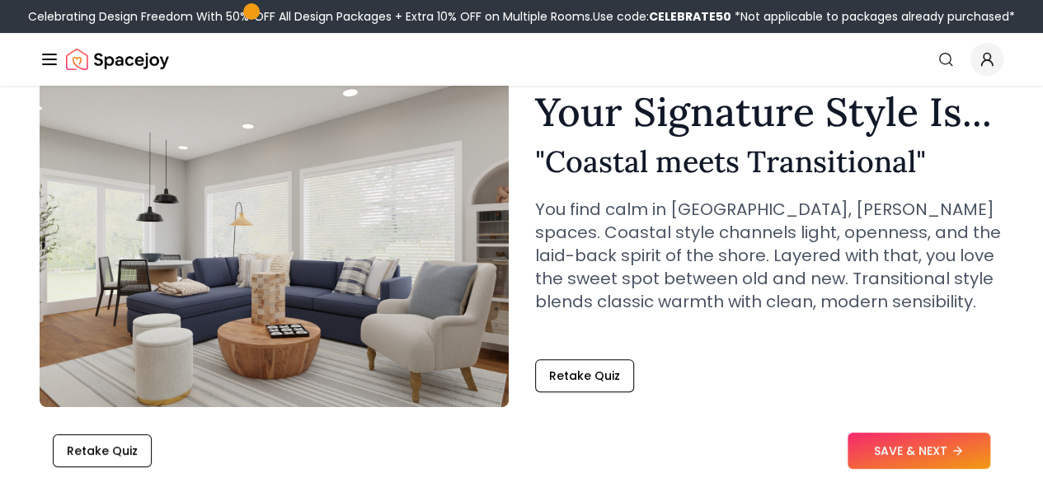
scroll to position [82, 0]
click at [412, 281] on img at bounding box center [274, 242] width 469 height 330
click at [979, 443] on button "SAVE & NEXT" at bounding box center [918, 451] width 143 height 36
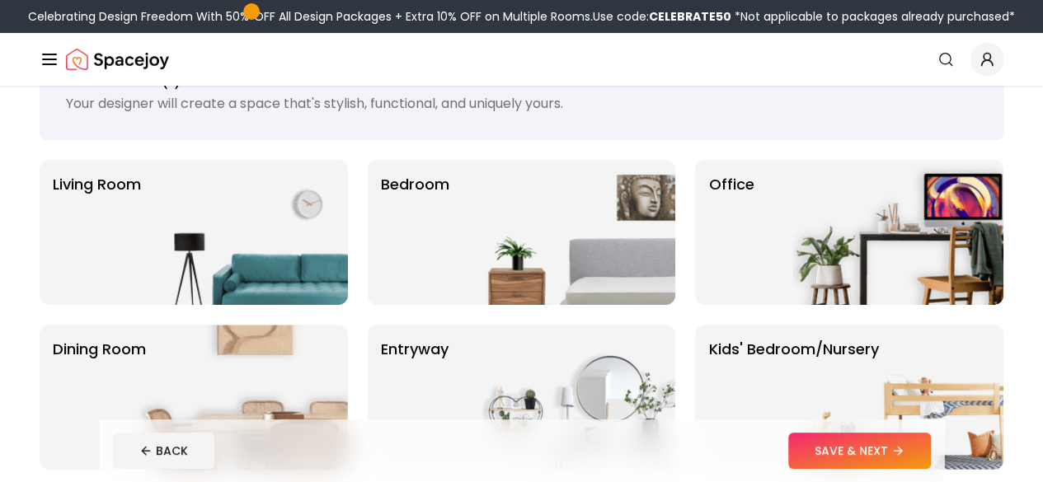
scroll to position [69, 0]
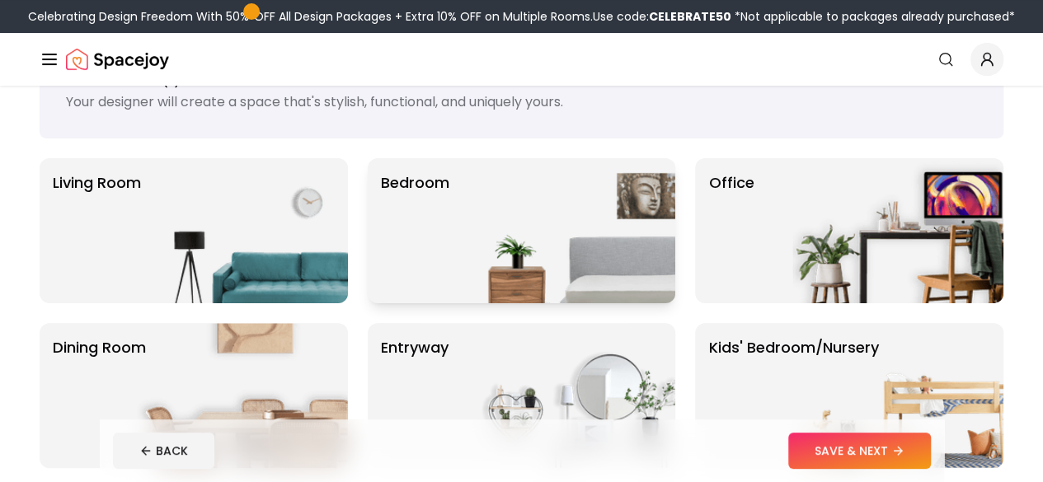
click at [633, 195] on img at bounding box center [569, 230] width 211 height 145
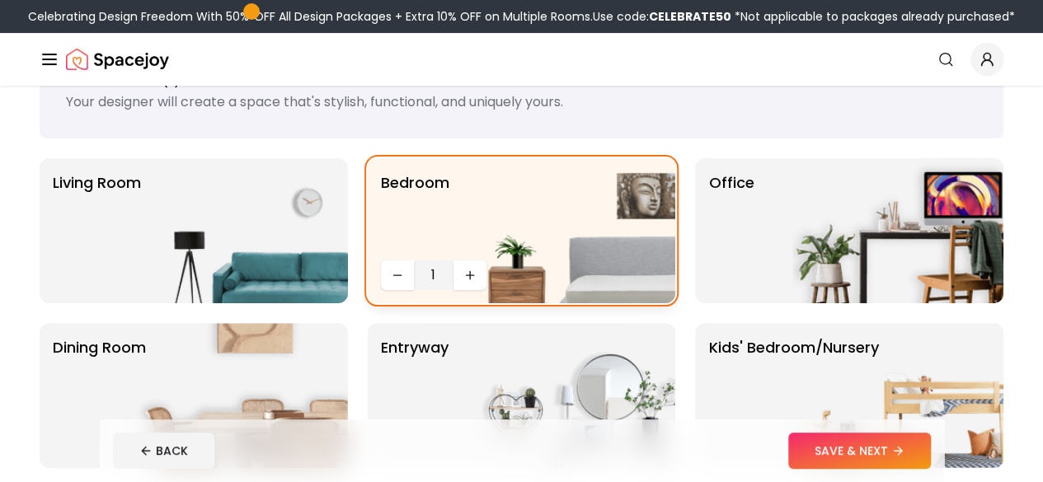
click at [645, 211] on img at bounding box center [569, 230] width 211 height 145
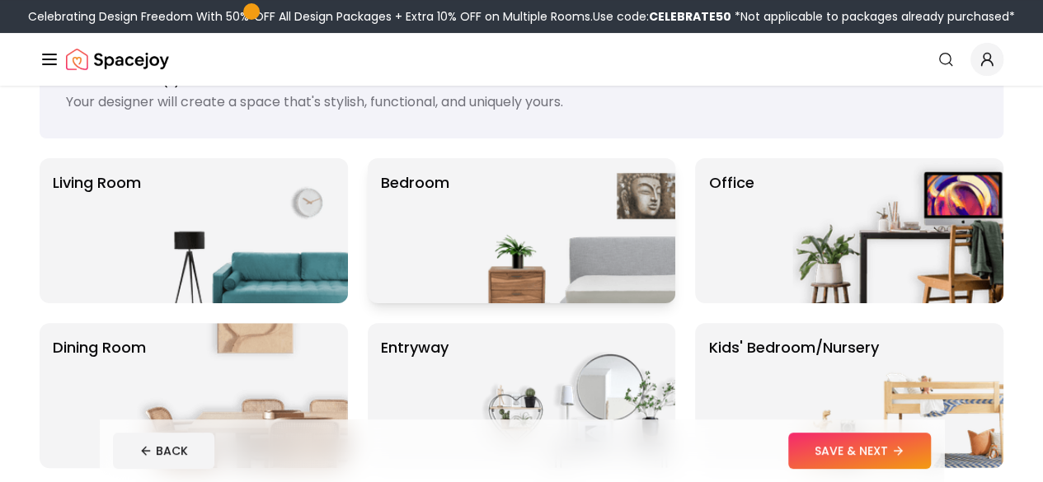
click at [644, 214] on img at bounding box center [569, 230] width 211 height 145
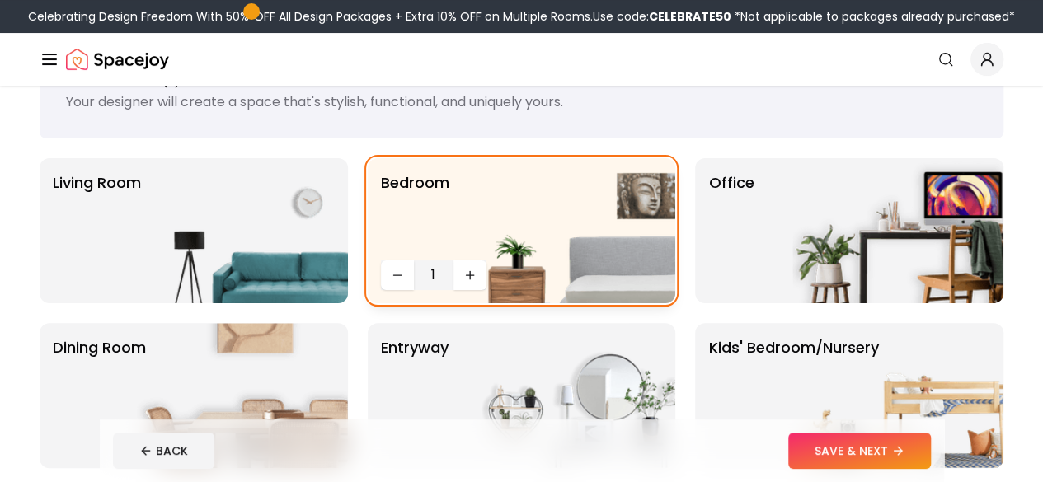
click at [477, 262] on img at bounding box center [569, 230] width 211 height 145
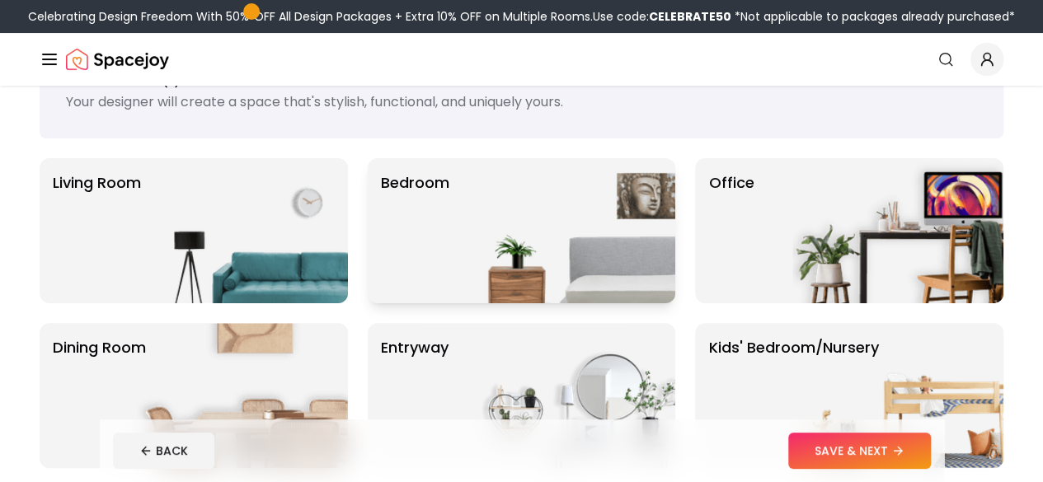
click at [471, 264] on img at bounding box center [569, 230] width 211 height 145
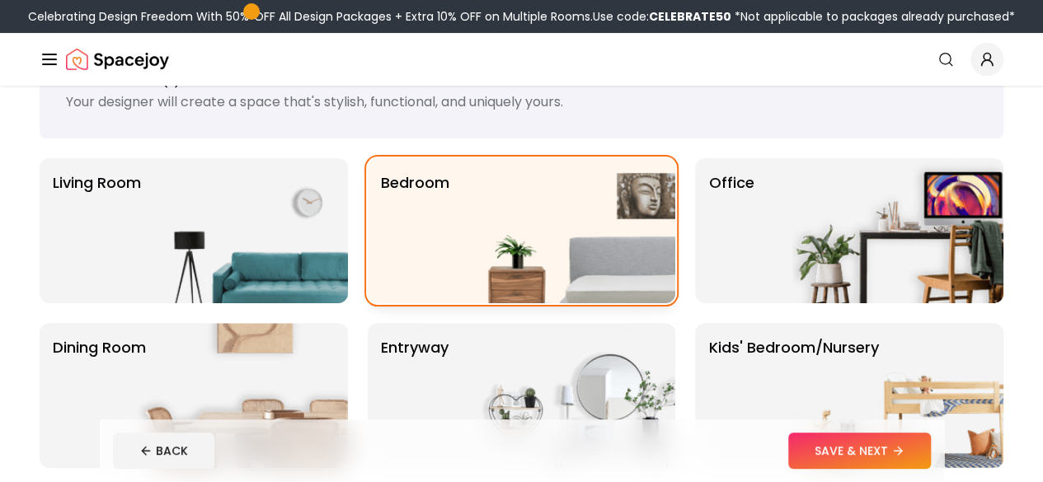
click at [464, 281] on img at bounding box center [569, 230] width 211 height 145
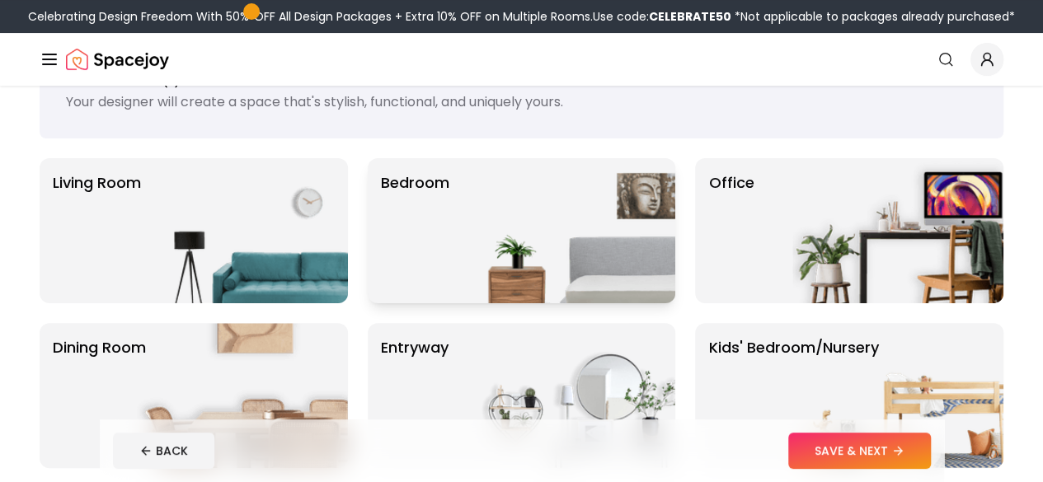
click at [474, 261] on img at bounding box center [569, 230] width 211 height 145
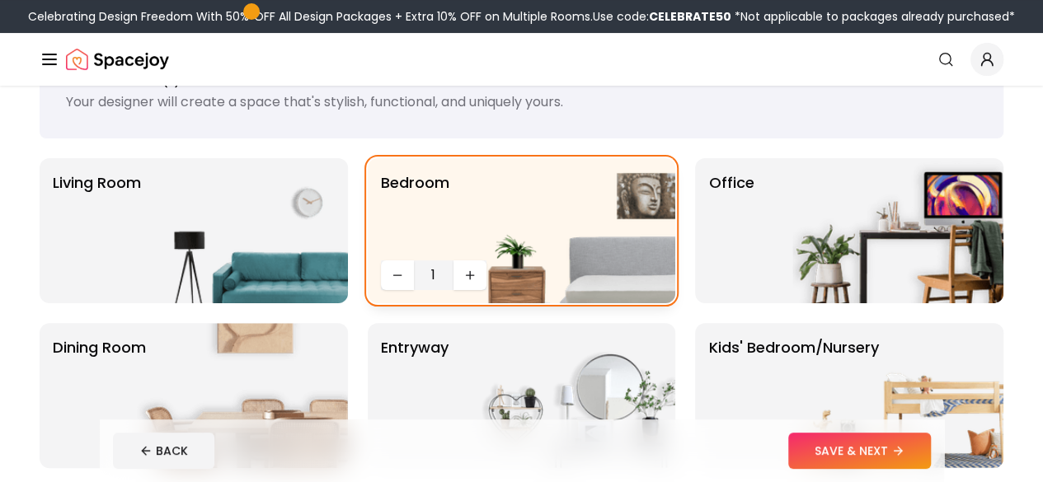
click at [473, 266] on img at bounding box center [569, 230] width 211 height 145
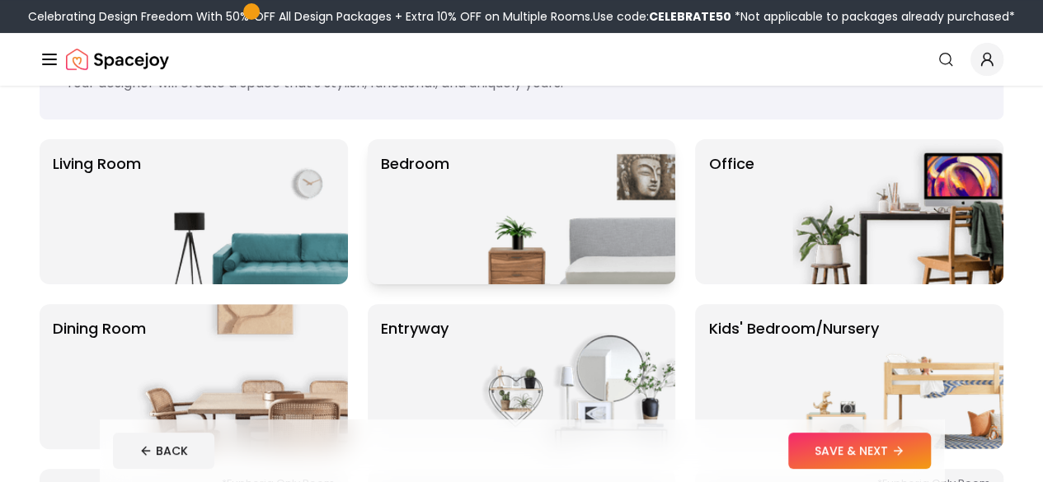
scroll to position [0, 0]
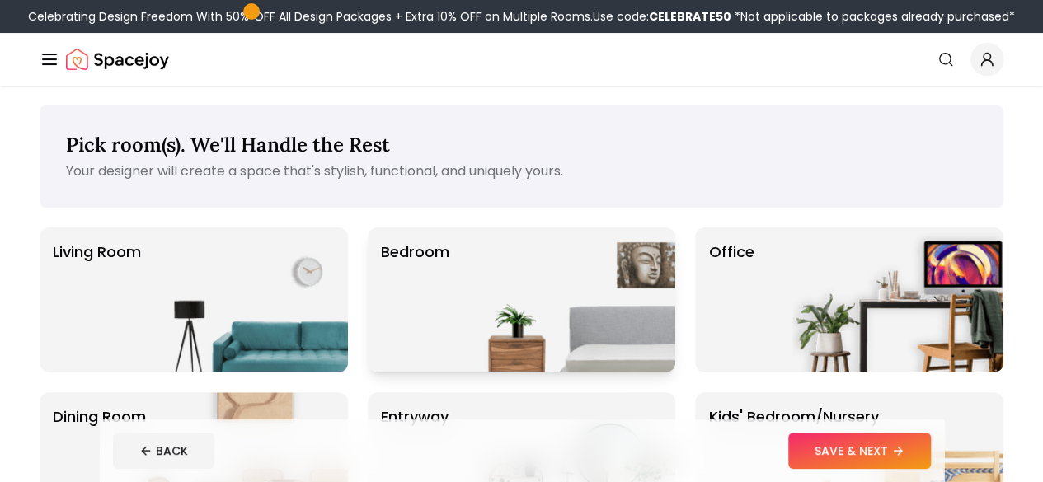
click at [570, 307] on img at bounding box center [569, 300] width 211 height 145
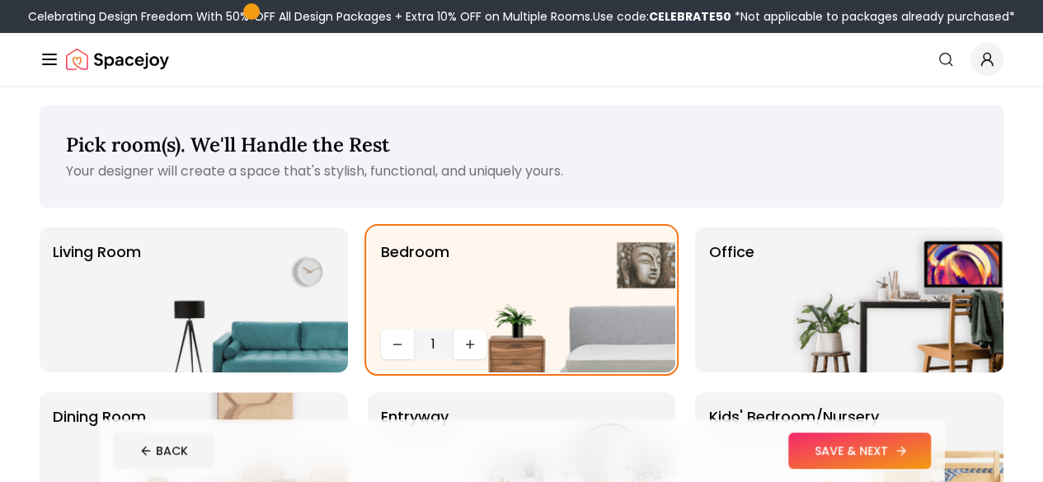
click at [908, 446] on icon at bounding box center [900, 450] width 13 height 13
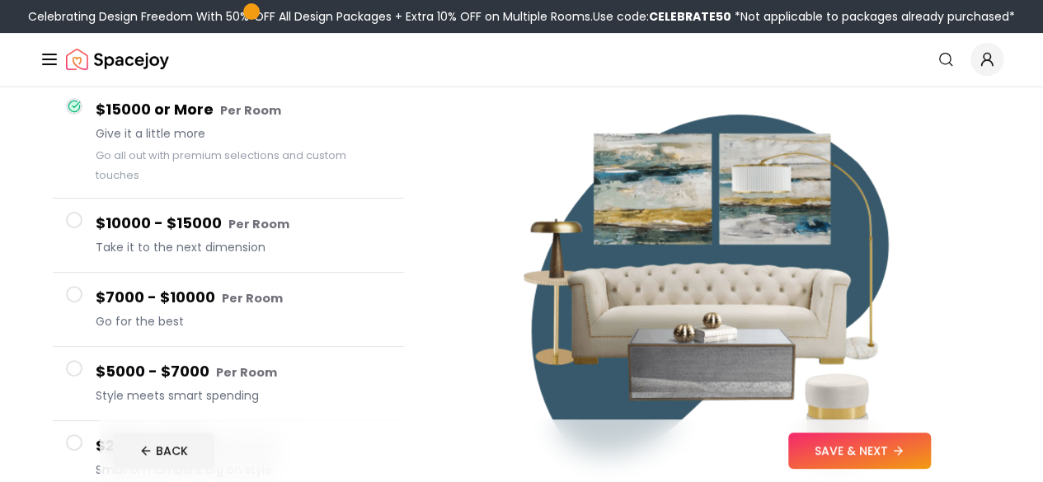
scroll to position [157, 0]
click at [931, 458] on button "SAVE & NEXT" at bounding box center [859, 451] width 143 height 36
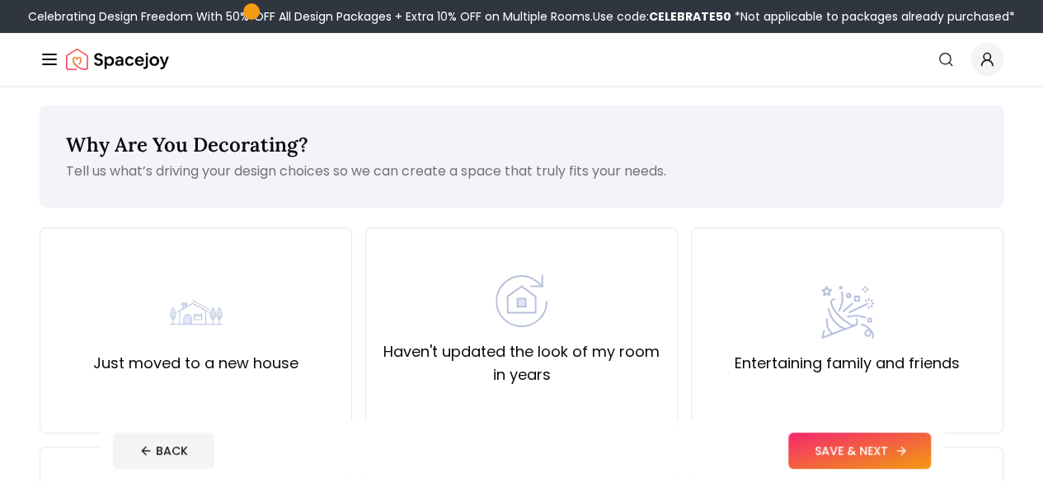
click at [931, 453] on button "SAVE & NEXT" at bounding box center [859, 451] width 143 height 36
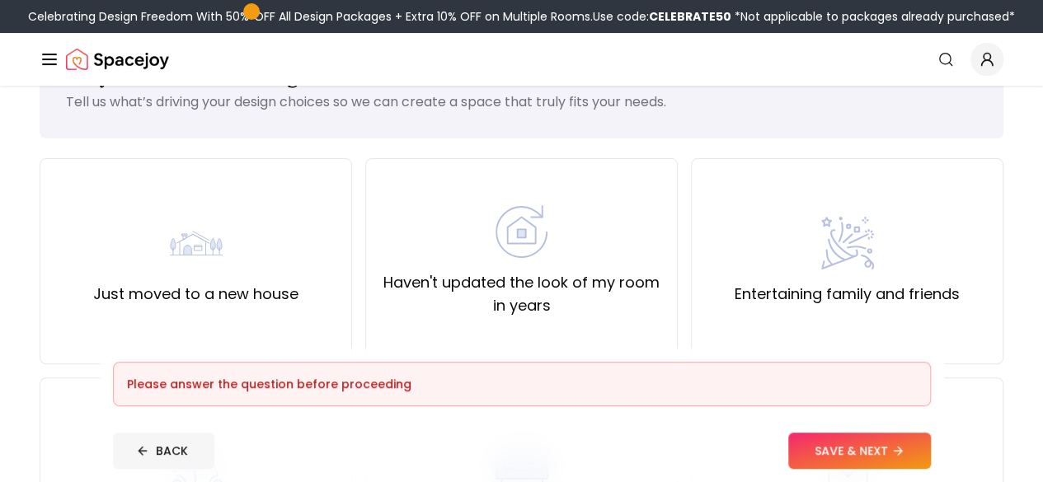
click at [150, 464] on button "BACK" at bounding box center [163, 451] width 101 height 36
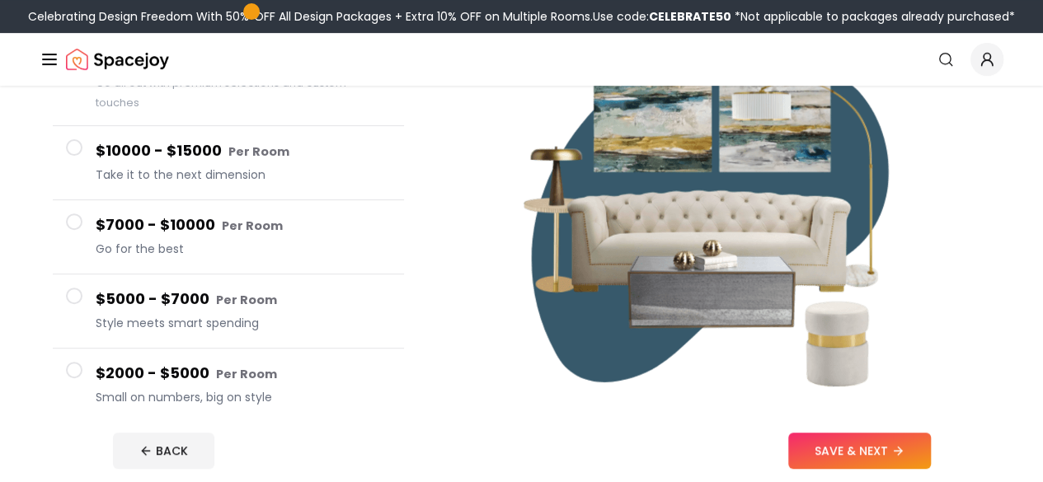
scroll to position [232, 0]
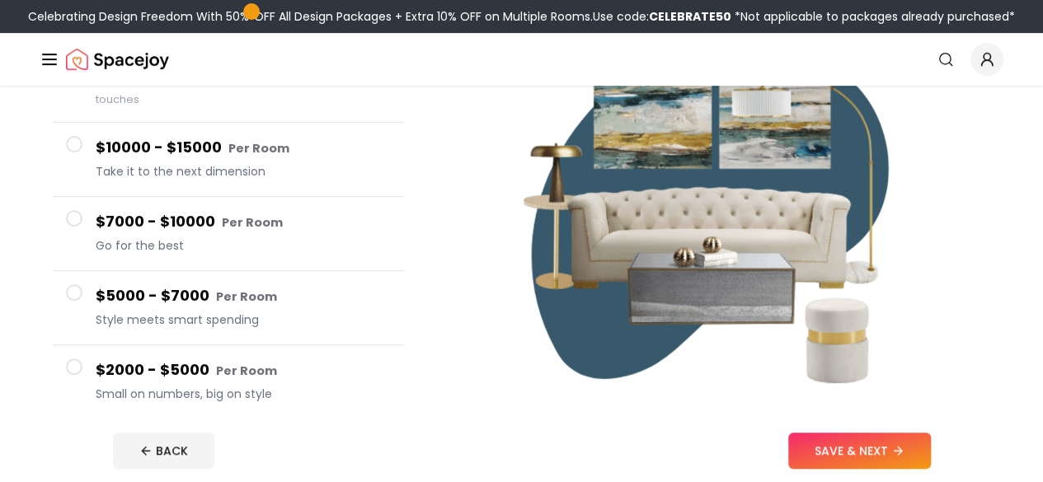
click at [346, 386] on span "Small on numbers, big on style" at bounding box center [243, 394] width 295 height 16
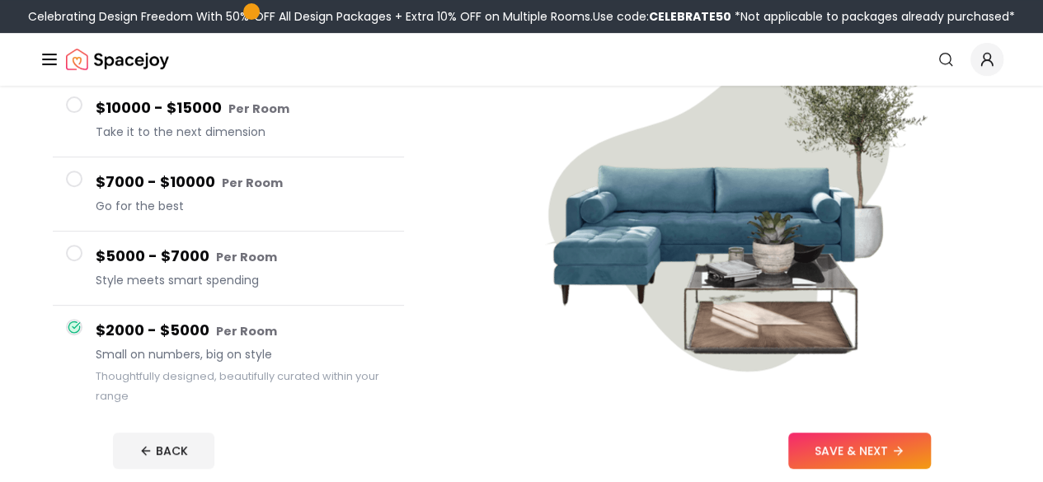
click at [353, 371] on small "Thoughtfully designed, beautifully curated within your range" at bounding box center [238, 386] width 284 height 34
click at [353, 287] on span "Style meets smart spending" at bounding box center [243, 280] width 295 height 16
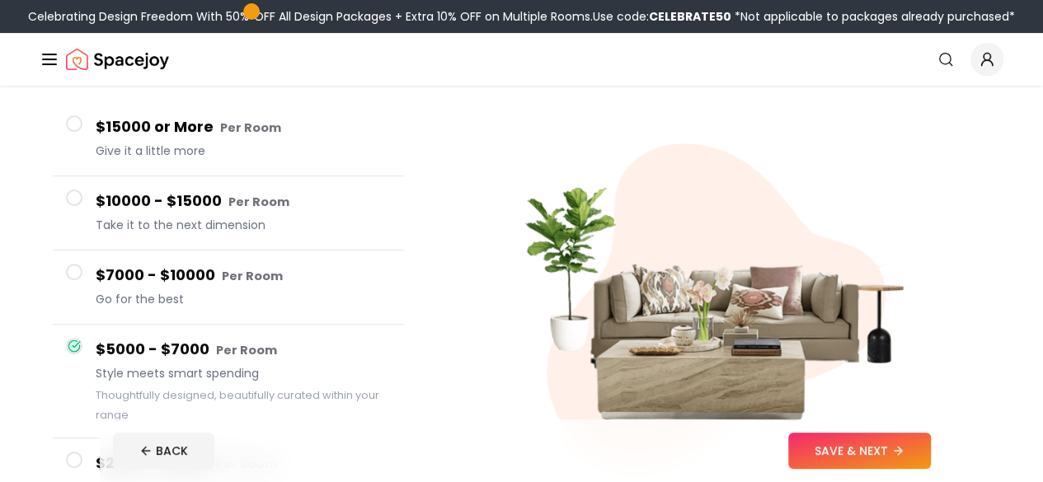
click at [368, 300] on span "Go for the best" at bounding box center [243, 299] width 295 height 16
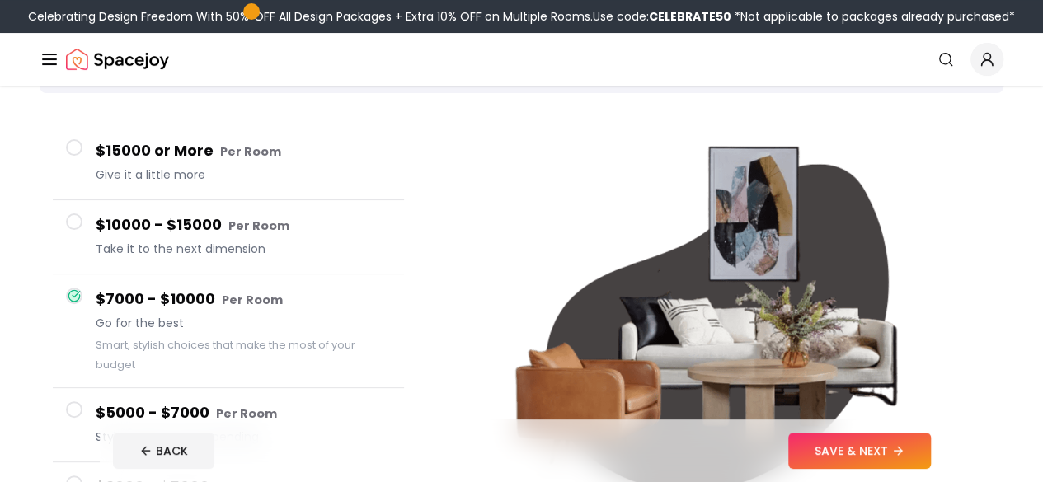
scroll to position [112, 0]
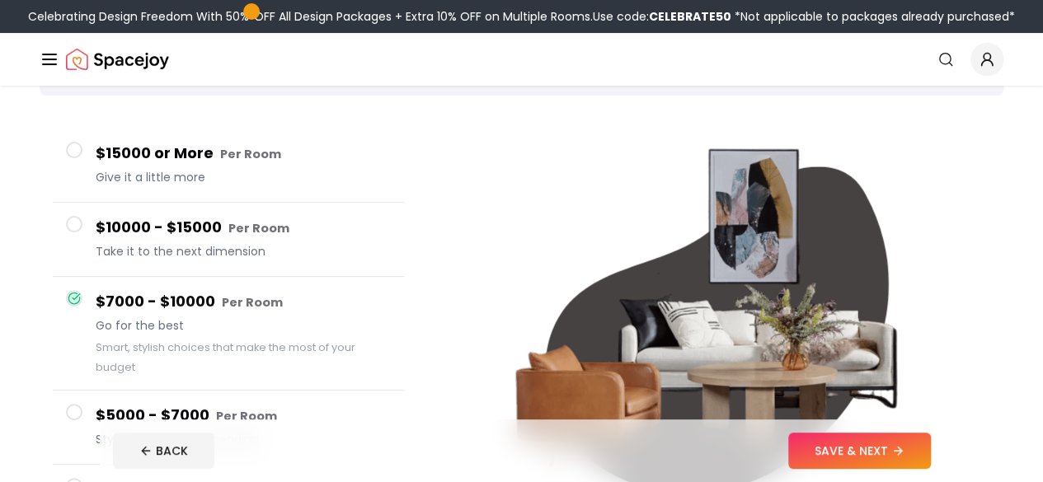
click at [312, 420] on footer "BACK SAVE & NEXT" at bounding box center [522, 451] width 844 height 63
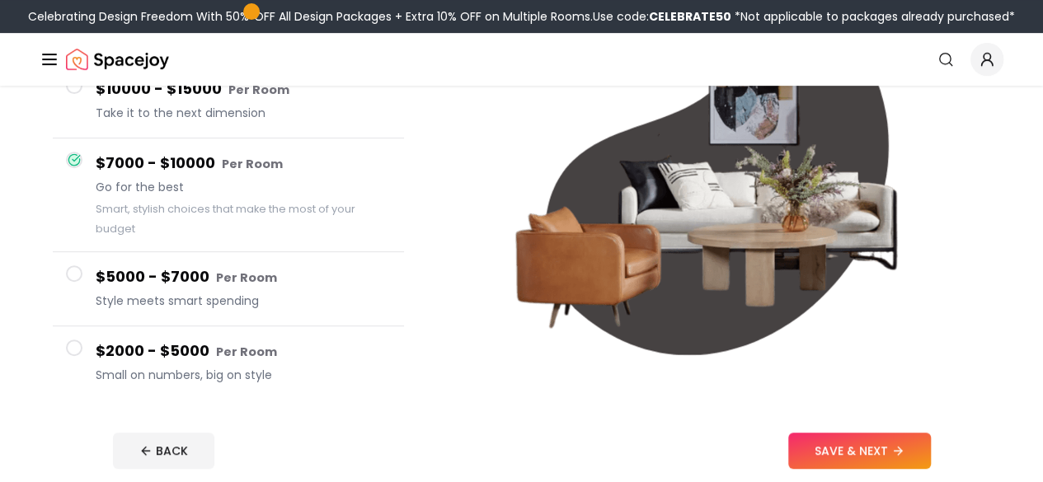
scroll to position [258, 0]
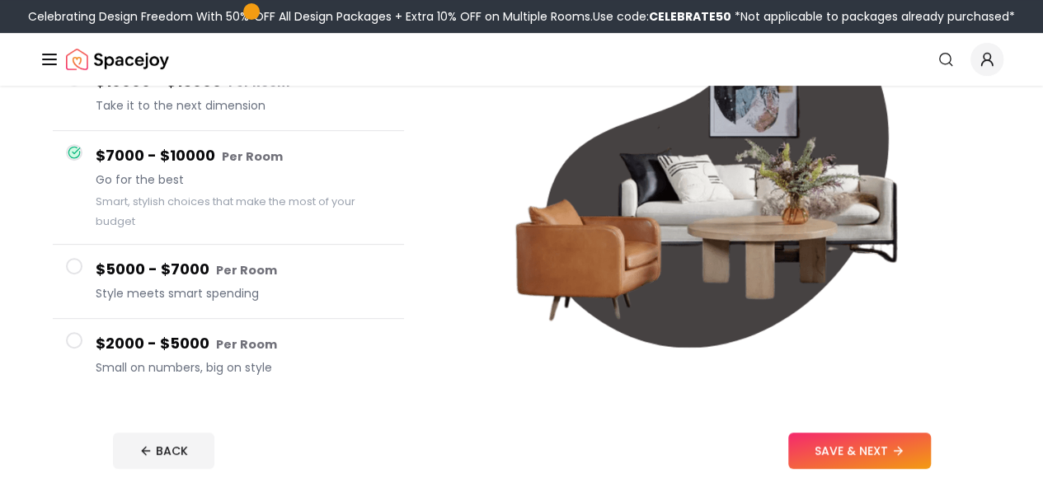
click at [336, 390] on button "$2000 - $5000 Per Room Small on numbers, big on style" at bounding box center [228, 355] width 351 height 73
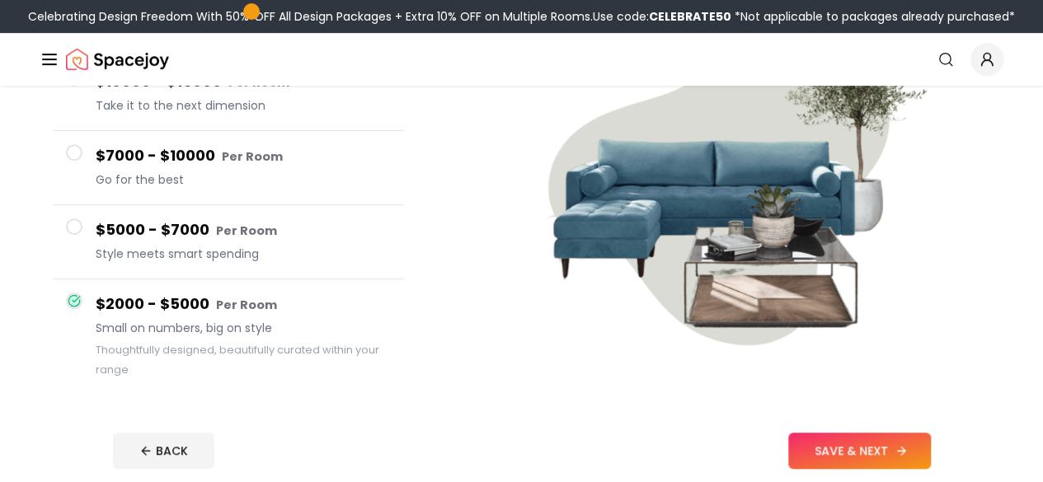
click at [931, 448] on button "SAVE & NEXT" at bounding box center [859, 451] width 143 height 36
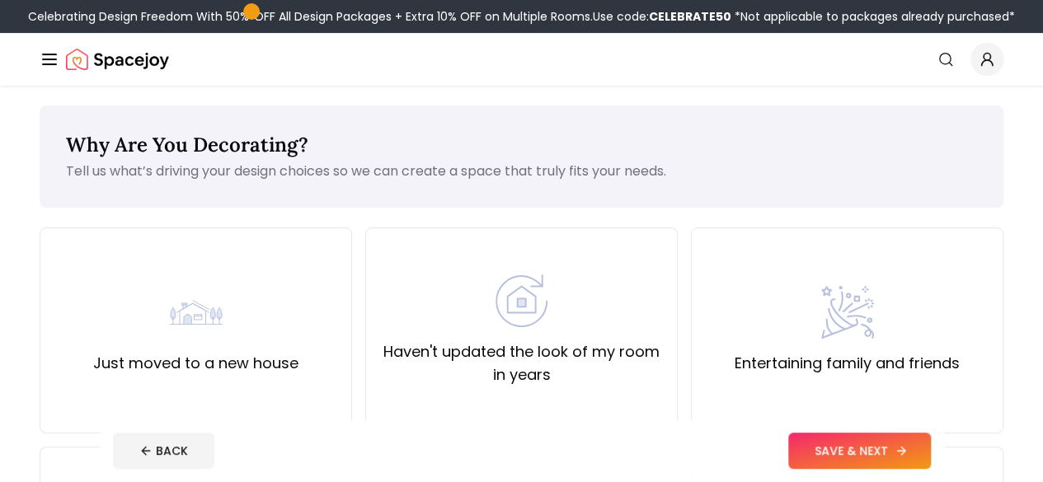
click at [931, 459] on button "SAVE & NEXT" at bounding box center [859, 451] width 143 height 36
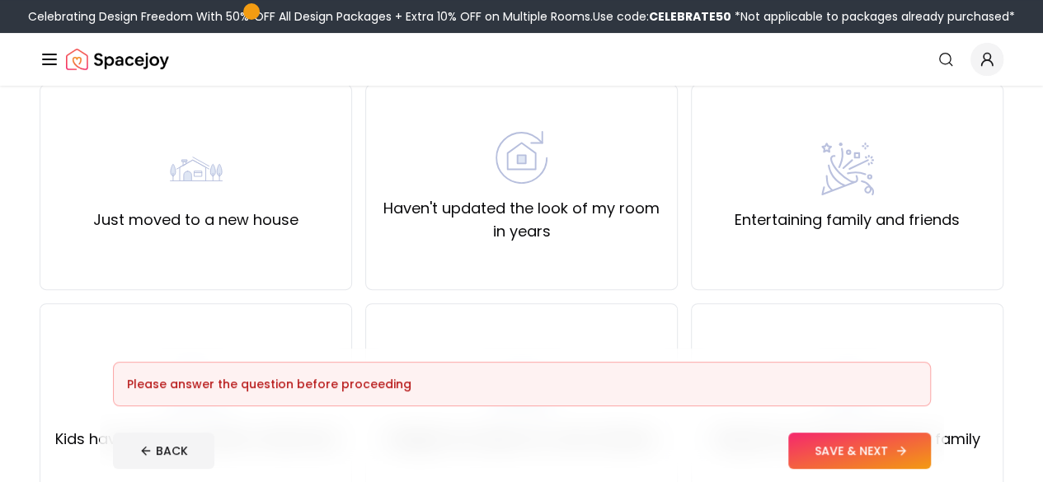
scroll to position [146, 0]
